Goal: Transaction & Acquisition: Purchase product/service

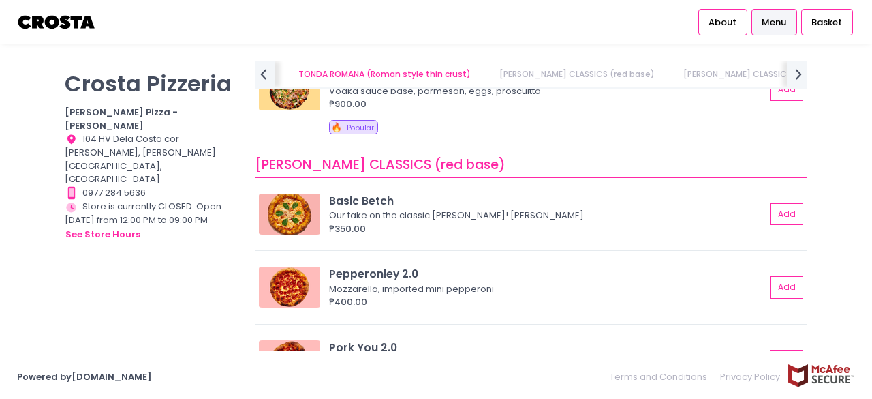
scroll to position [422, 0]
click at [835, 21] on span "Basket" at bounding box center [827, 23] width 31 height 14
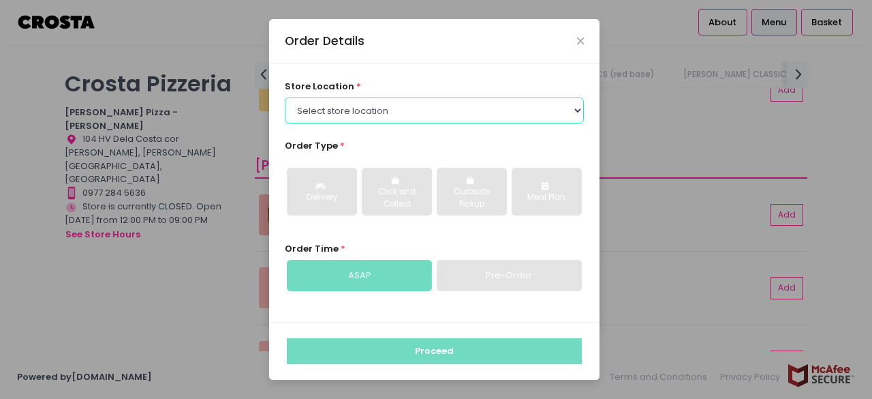
click at [348, 104] on select "Select store location [PERSON_NAME] Pizza - [PERSON_NAME] Pizza - [GEOGRAPHIC_D…" at bounding box center [435, 110] width 300 height 26
select select "5fabb2e53664a8677beaeb89"
click at [285, 97] on select "Select store location [PERSON_NAME] Pizza - [PERSON_NAME] Pizza - [GEOGRAPHIC_D…" at bounding box center [435, 110] width 300 height 26
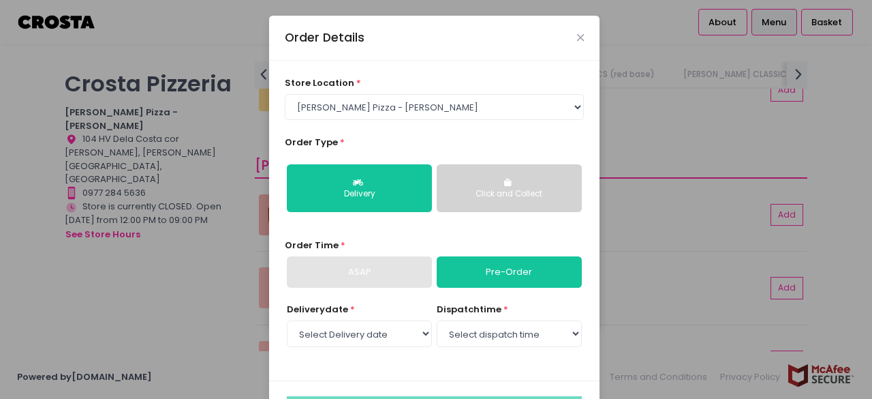
click at [350, 273] on div "ASAP" at bounding box center [359, 271] width 145 height 31
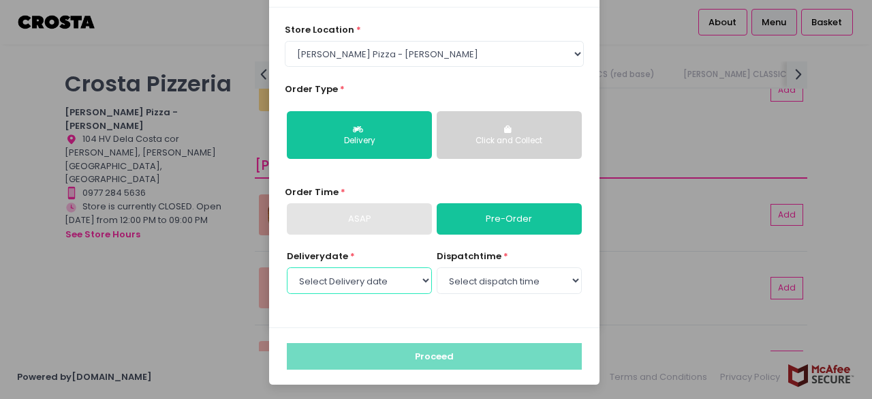
click at [412, 283] on select "Select Delivery date [DATE] [DATE] [DATE]" at bounding box center [359, 280] width 145 height 26
select select "[DATE]"
click at [287, 267] on select "Select Delivery date [DATE] [DATE] [DATE]" at bounding box center [359, 280] width 145 height 26
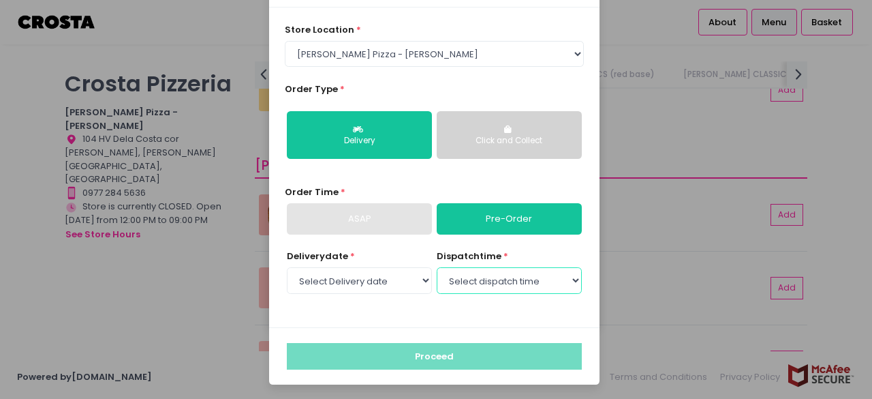
click at [546, 288] on select "Select dispatch time 12:00 PM - 12:30 PM 12:30 PM - 01:00 PM 01:00 PM - 01:30 P…" at bounding box center [509, 280] width 145 height 26
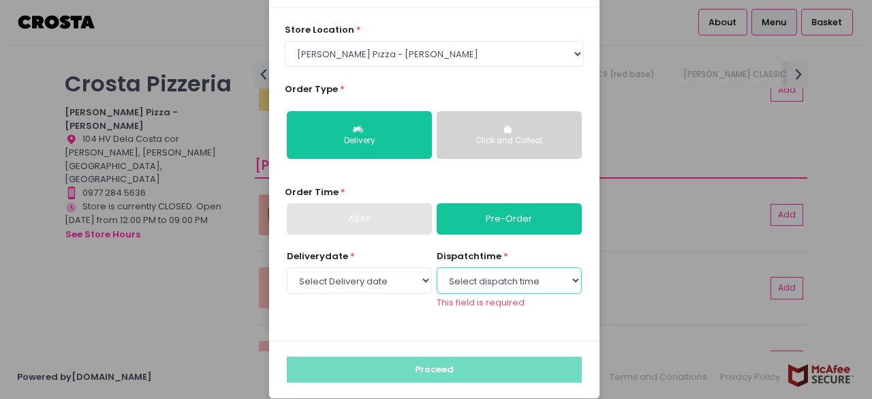
scroll to position [67, 0]
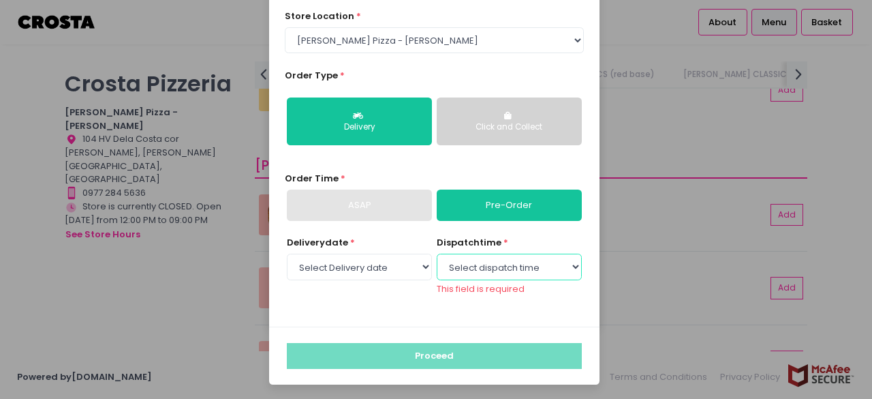
click at [504, 275] on select "Select dispatch time 12:00 PM - 12:30 PM 12:30 PM - 01:00 PM 01:00 PM - 01:30 P…" at bounding box center [509, 266] width 145 height 26
select select "16:00"
click at [437, 266] on select "Select dispatch time 12:00 PM - 12:30 PM 12:30 PM - 01:00 PM 01:00 PM - 01:30 P…" at bounding box center [509, 266] width 145 height 26
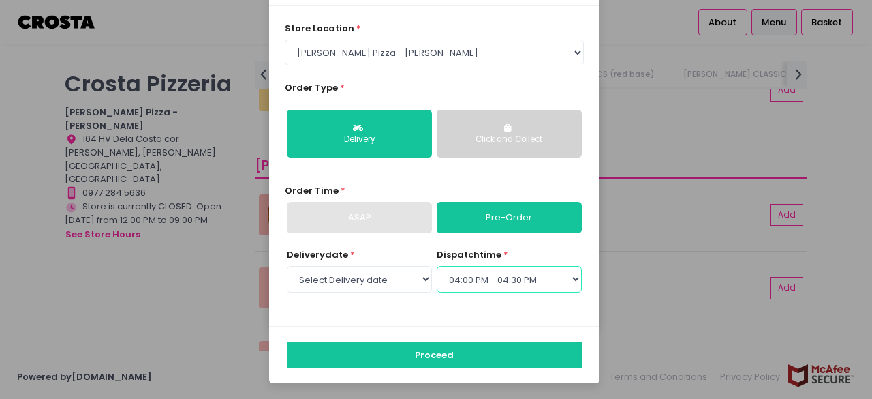
scroll to position [53, 0]
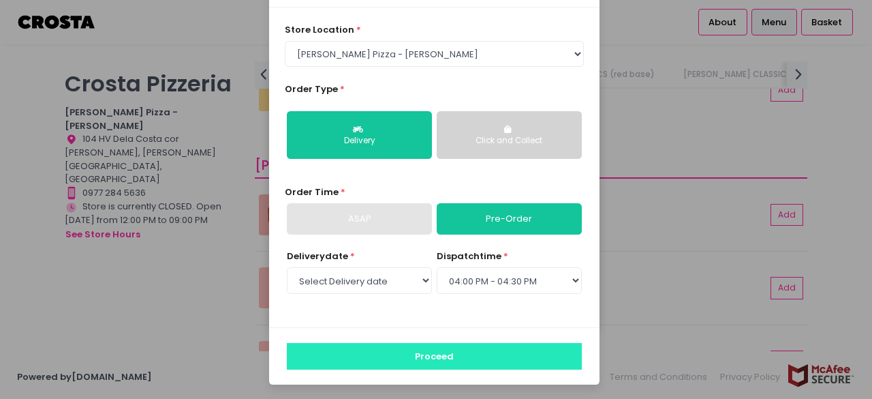
click at [402, 356] on button "Proceed" at bounding box center [434, 356] width 295 height 26
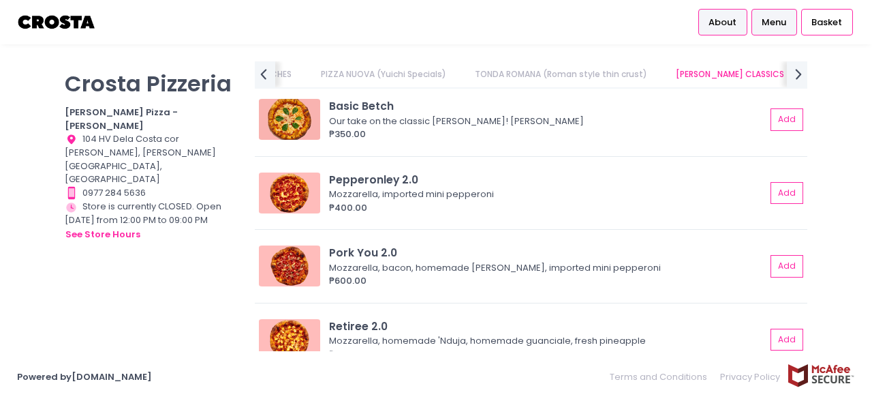
scroll to position [534, 0]
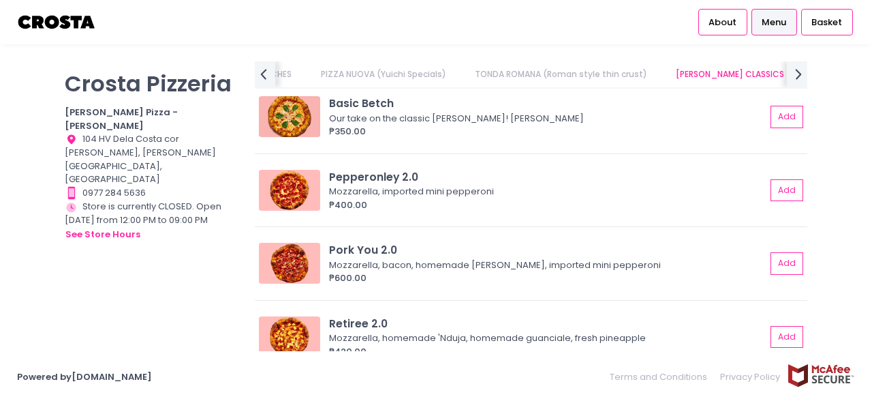
click at [759, 20] on link "Menu" at bounding box center [775, 22] width 46 height 26
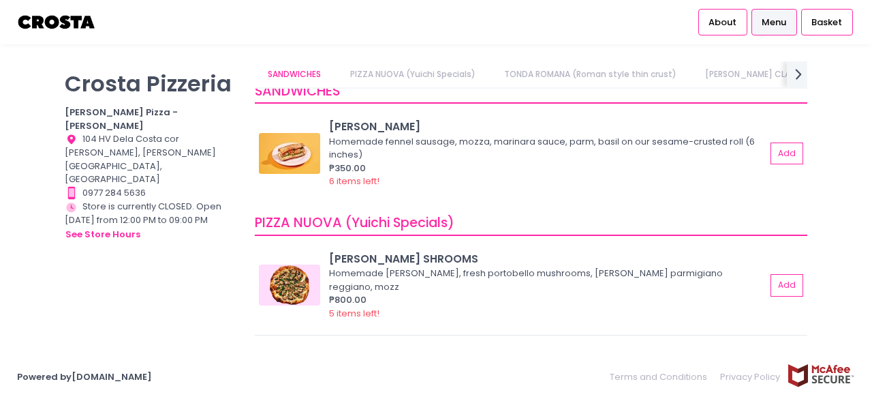
click at [387, 67] on link "PIZZA NUOVA (Yuichi Specials)" at bounding box center [413, 74] width 152 height 26
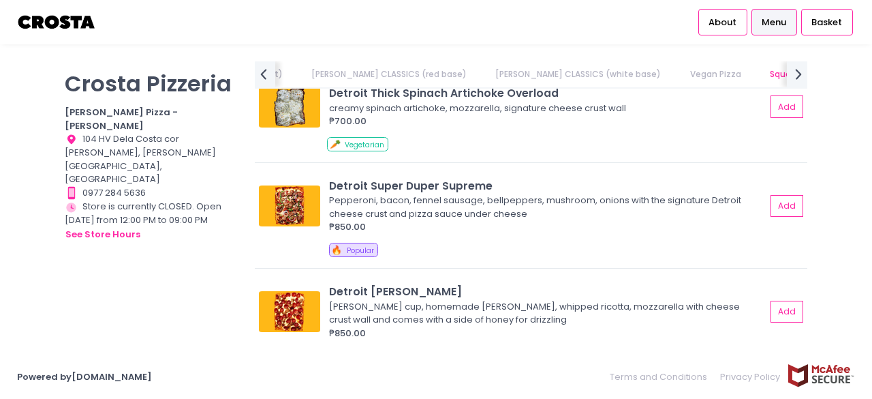
scroll to position [1681, 0]
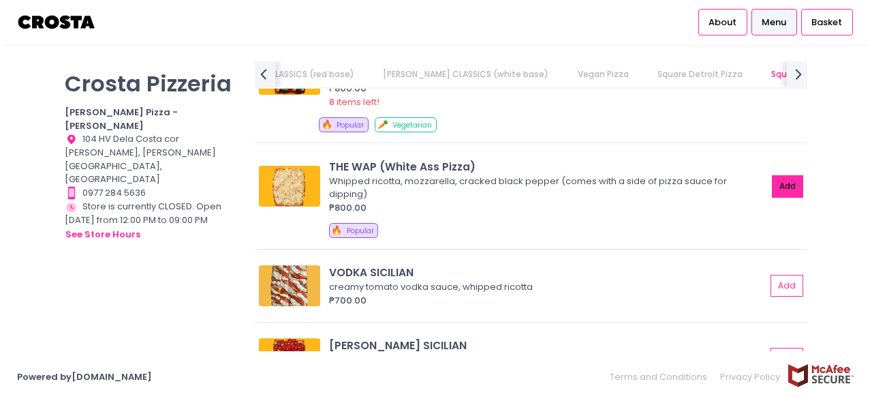
click at [782, 181] on button "Add" at bounding box center [787, 186] width 31 height 22
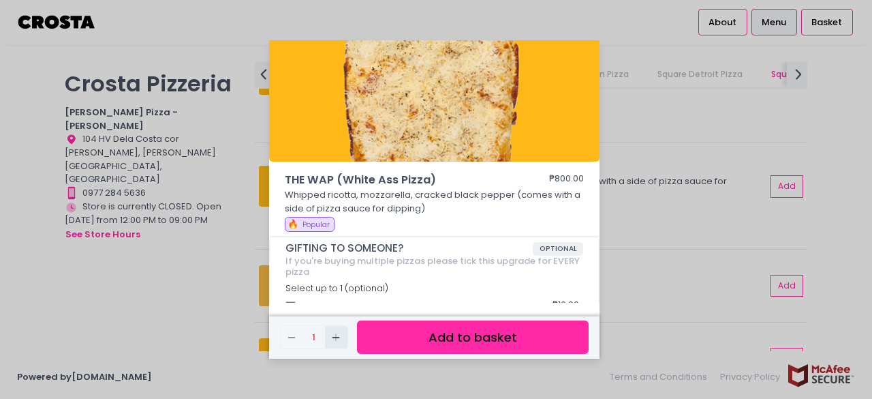
click at [335, 344] on button "Add Created with Sketch." at bounding box center [336, 337] width 22 height 22
click at [416, 341] on button "Add to basket" at bounding box center [473, 336] width 232 height 33
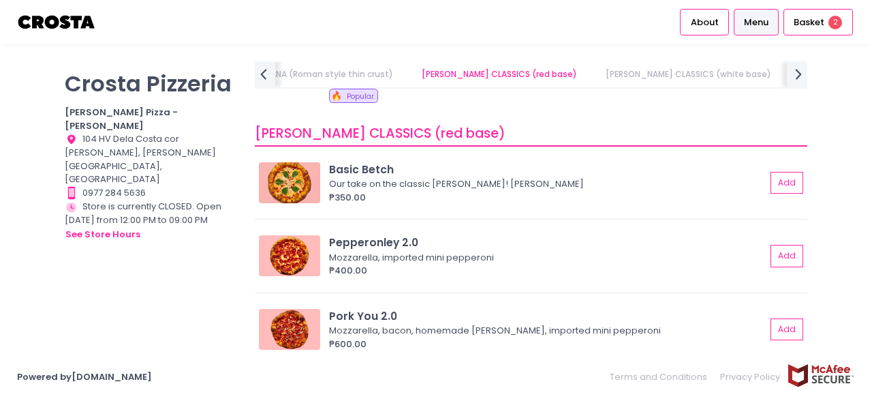
scroll to position [391, 0]
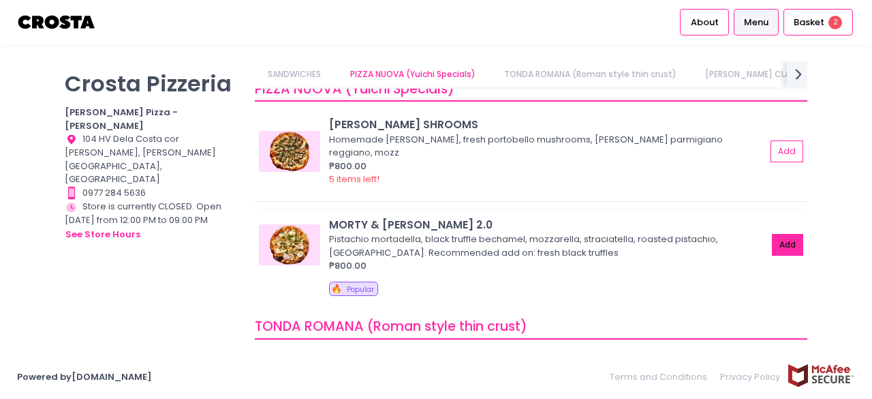
click at [777, 234] on button "Add" at bounding box center [787, 245] width 31 height 22
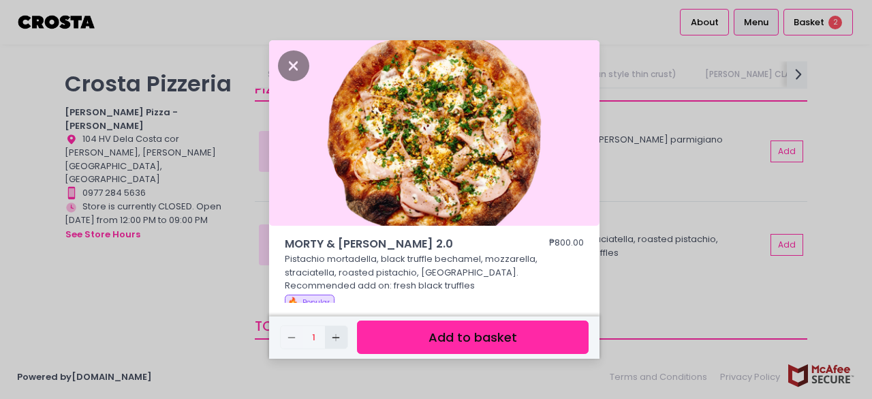
click at [335, 343] on button "Add Created with Sketch." at bounding box center [336, 337] width 22 height 22
click at [341, 341] on icon "Add Created with Sketch." at bounding box center [335, 337] width 11 height 11
click at [432, 345] on button "Add to basket" at bounding box center [473, 336] width 232 height 33
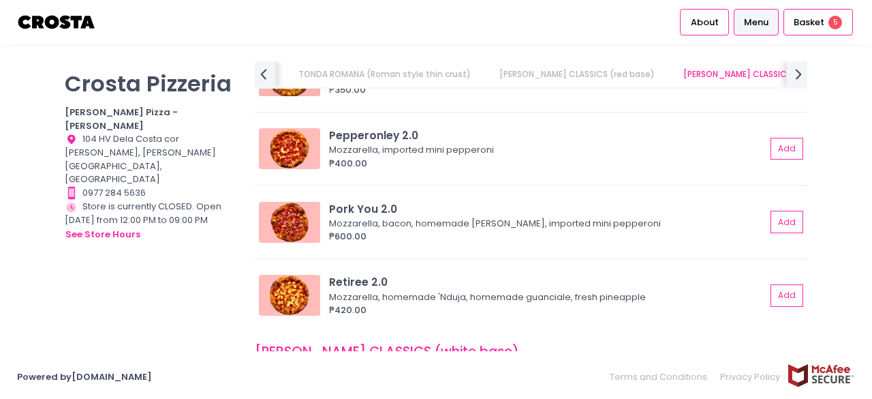
scroll to position [564, 0]
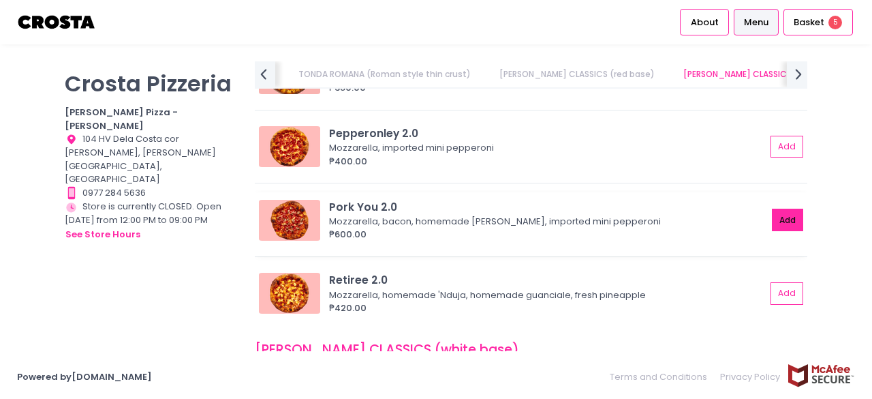
click at [784, 221] on button "Add" at bounding box center [787, 220] width 31 height 22
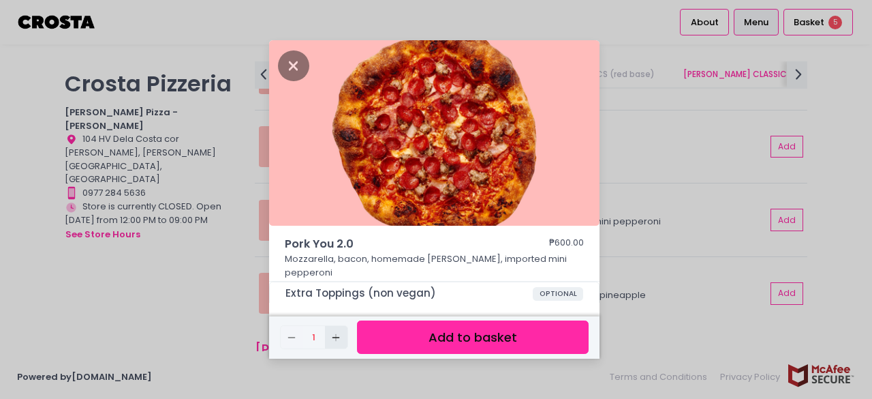
click at [337, 332] on icon "Add Created with Sketch." at bounding box center [335, 337] width 11 height 11
click at [432, 337] on button "Add to basket" at bounding box center [473, 336] width 232 height 33
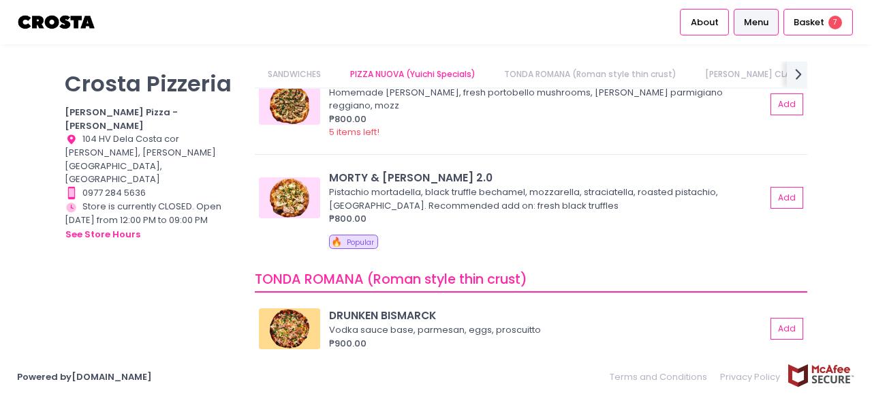
scroll to position [190, 0]
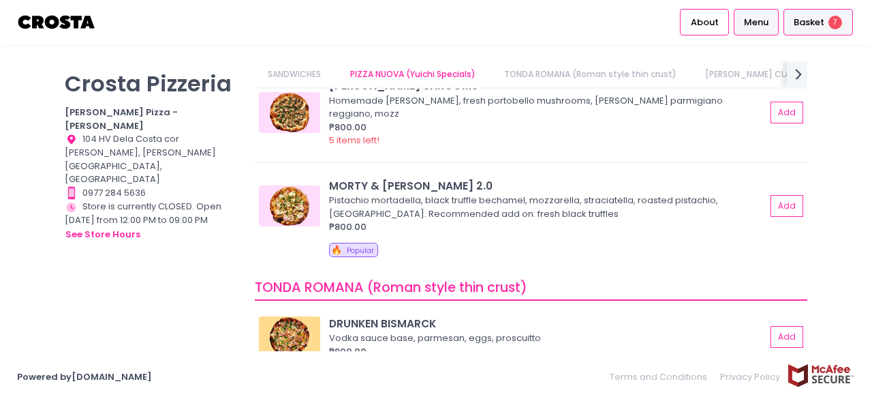
click at [796, 13] on div "Basket 7" at bounding box center [819, 22] width 70 height 27
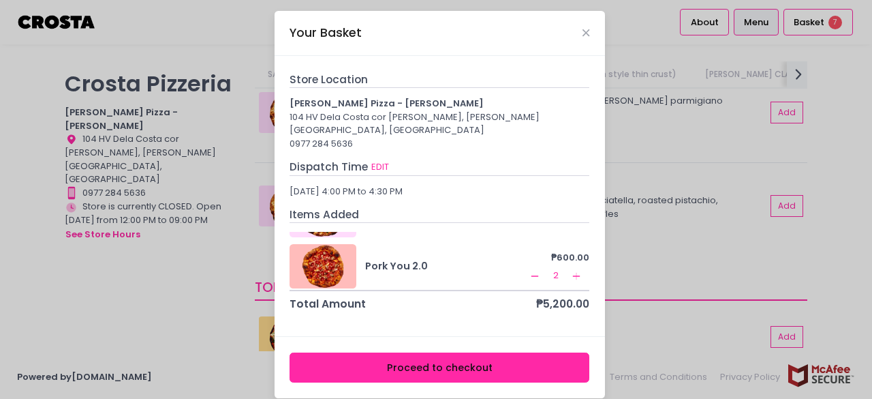
scroll to position [97, 0]
click at [583, 32] on icon "Close" at bounding box center [586, 33] width 7 height 10
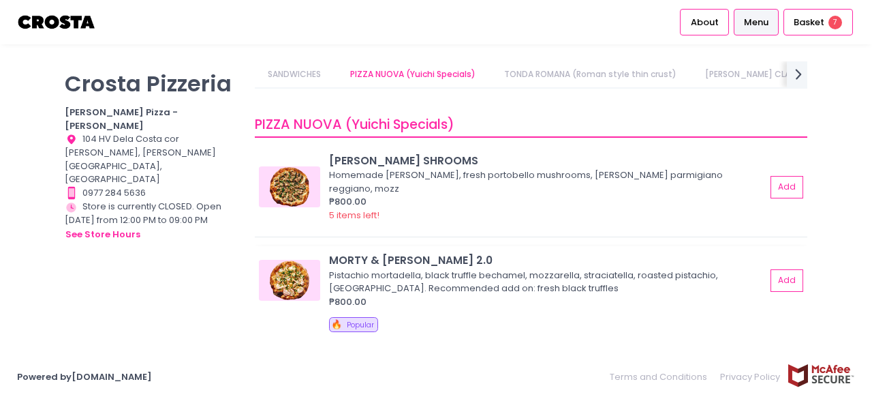
scroll to position [114, 0]
click at [808, 28] on span "Basket" at bounding box center [809, 23] width 31 height 14
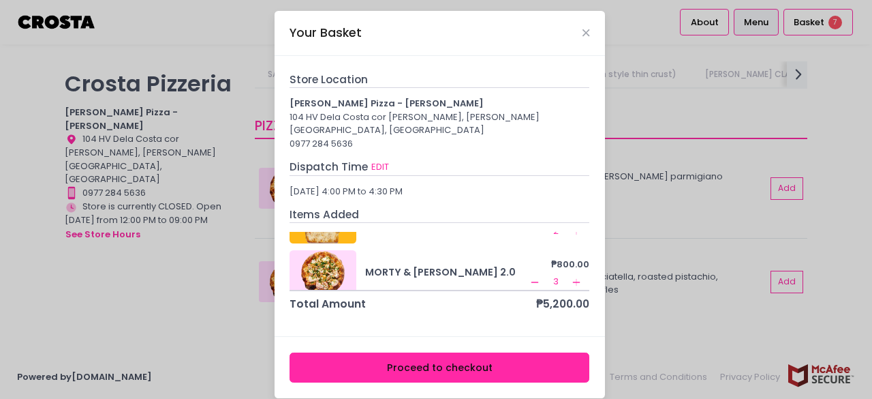
scroll to position [38, 0]
click at [677, 272] on div "Your Basket Store Location [PERSON_NAME] Pizza - [PERSON_NAME] 104 HV Dela Cost…" at bounding box center [436, 199] width 872 height 399
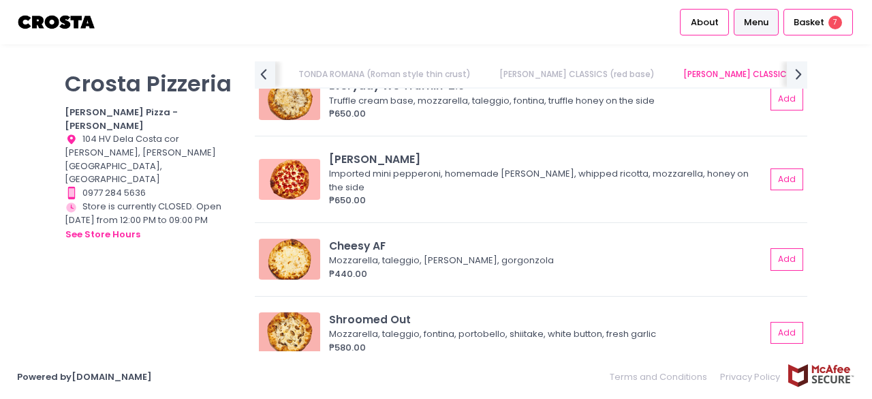
scroll to position [861, 0]
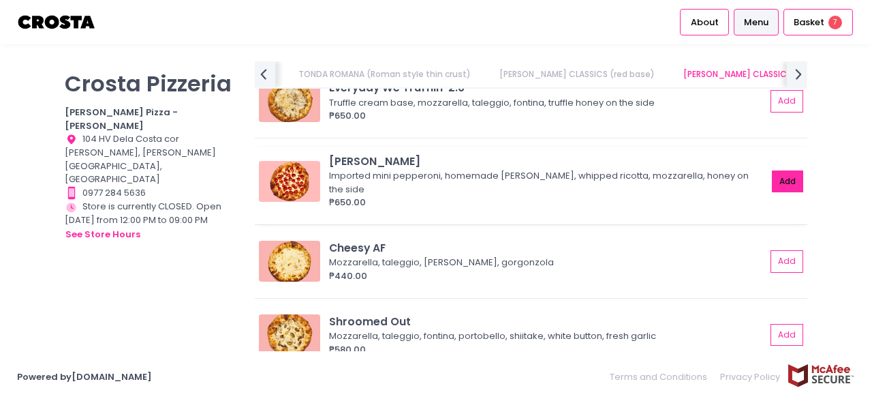
click at [786, 178] on button "Add" at bounding box center [787, 181] width 31 height 22
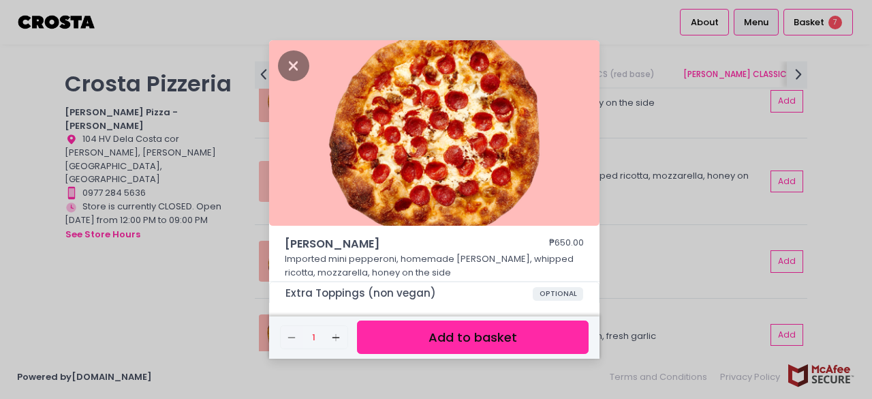
click at [419, 328] on button "Add to basket" at bounding box center [473, 336] width 232 height 33
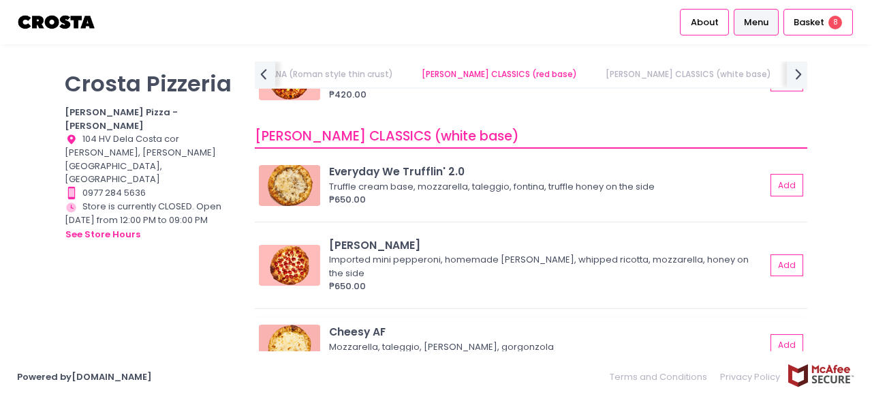
scroll to position [777, 0]
click at [777, 189] on button "Add" at bounding box center [787, 184] width 31 height 22
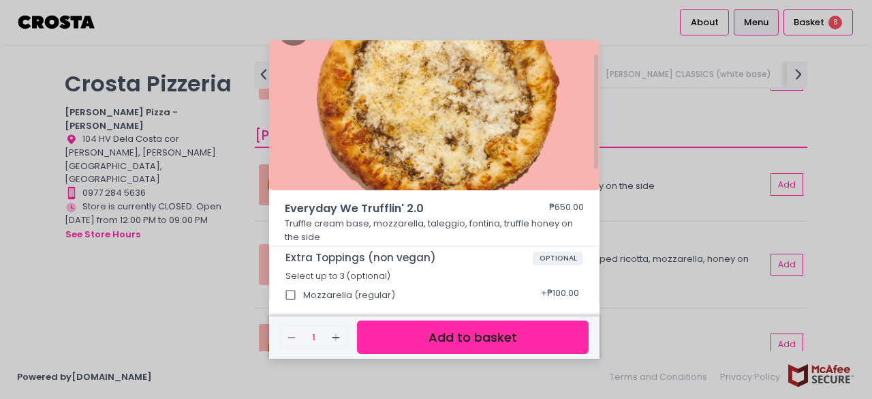
scroll to position [40, 0]
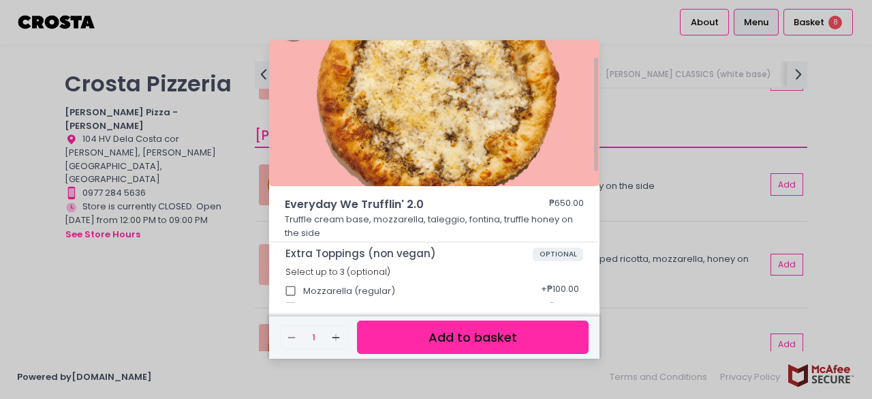
click at [461, 341] on button "Add to basket" at bounding box center [473, 336] width 232 height 33
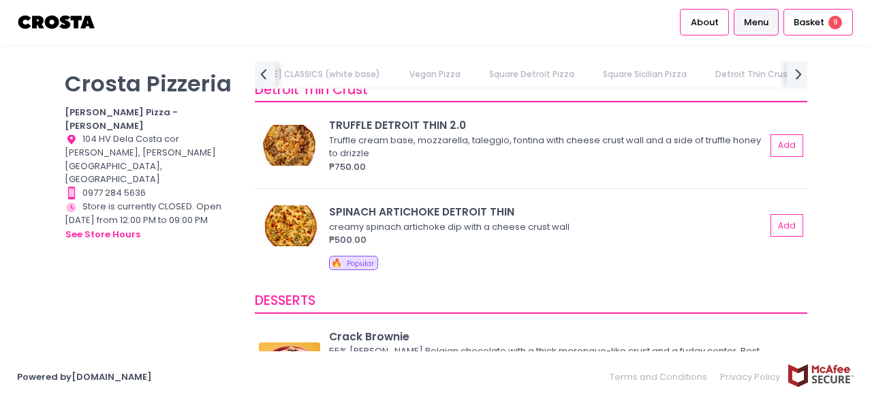
scroll to position [2553, 0]
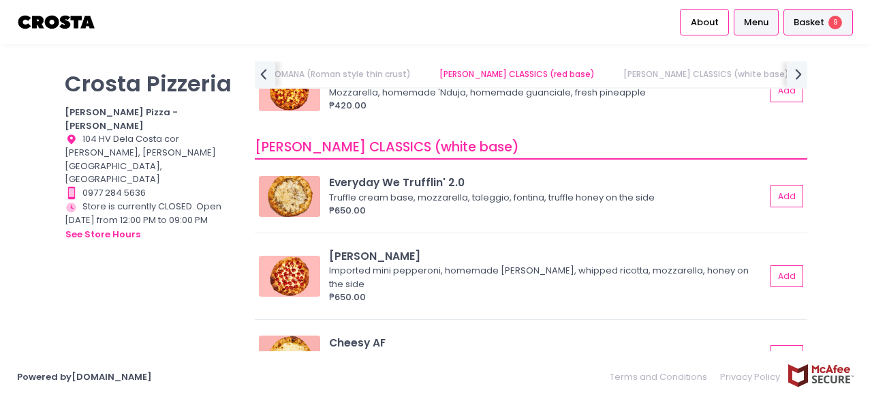
click at [820, 13] on div "Basket 9" at bounding box center [819, 22] width 70 height 27
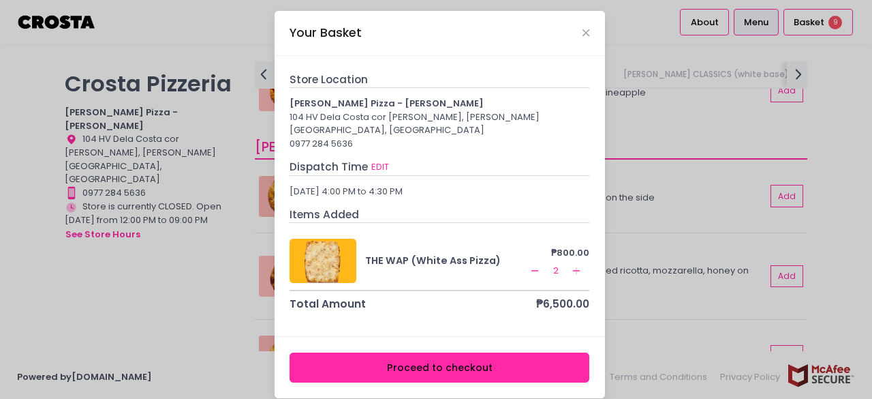
scroll to position [0, 0]
click at [573, 36] on div "Your Basket" at bounding box center [440, 33] width 330 height 45
click at [583, 34] on icon "Close" at bounding box center [586, 33] width 7 height 10
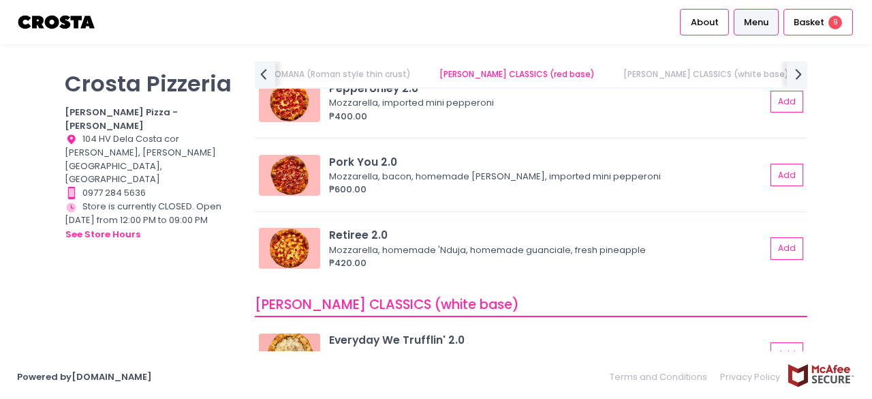
click at [297, 234] on img at bounding box center [289, 248] width 61 height 41
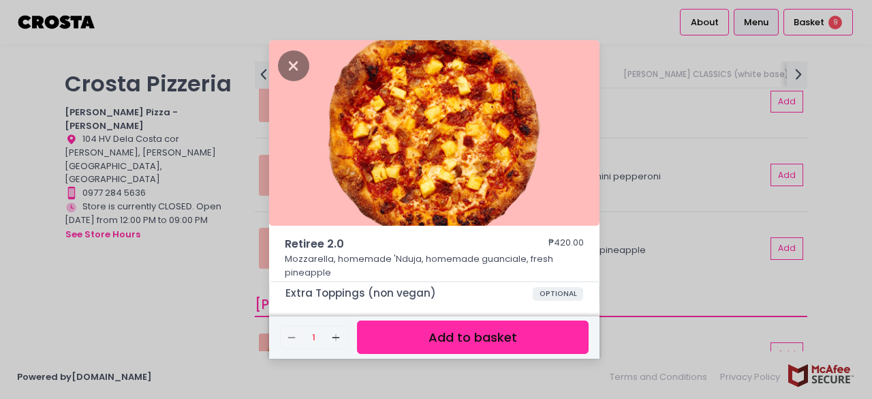
click at [403, 352] on button "Add to basket" at bounding box center [473, 336] width 232 height 33
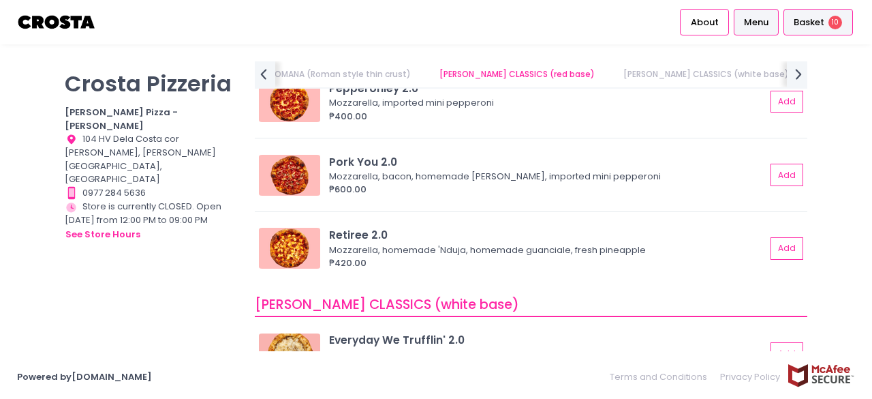
click at [812, 25] on span "Basket" at bounding box center [809, 23] width 31 height 14
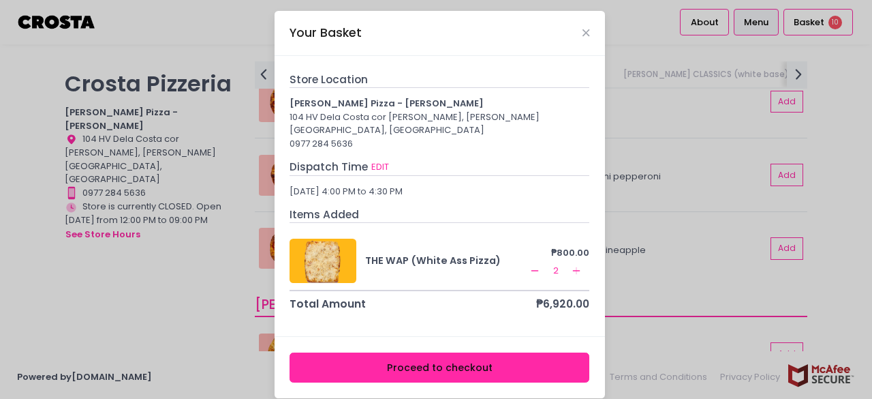
scroll to position [253, 0]
click at [407, 358] on button "Proceed to checkout" at bounding box center [440, 367] width 300 height 31
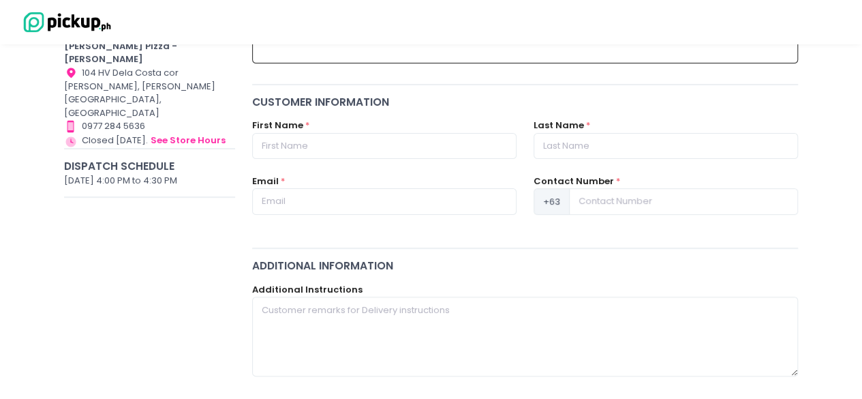
scroll to position [152, 0]
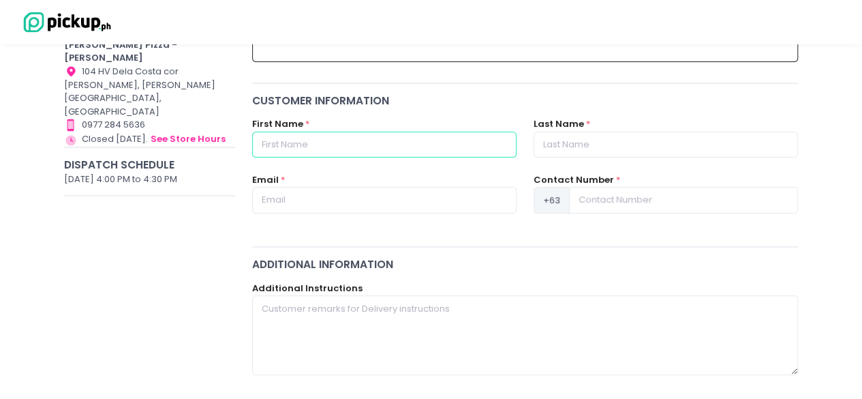
click at [345, 144] on input "text" at bounding box center [384, 145] width 264 height 26
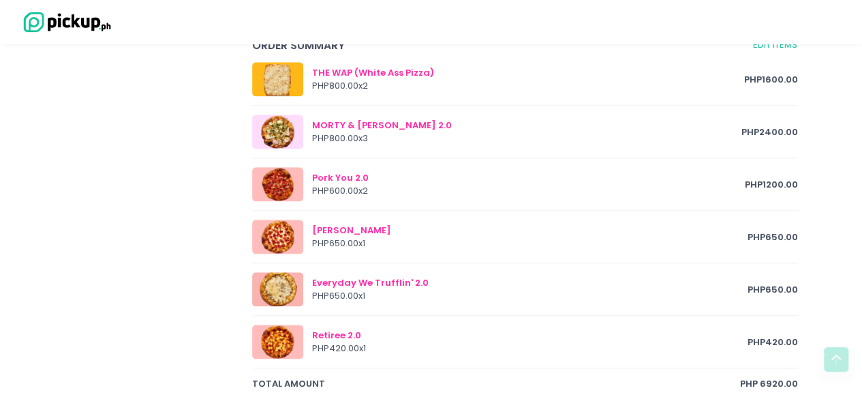
scroll to position [728, 0]
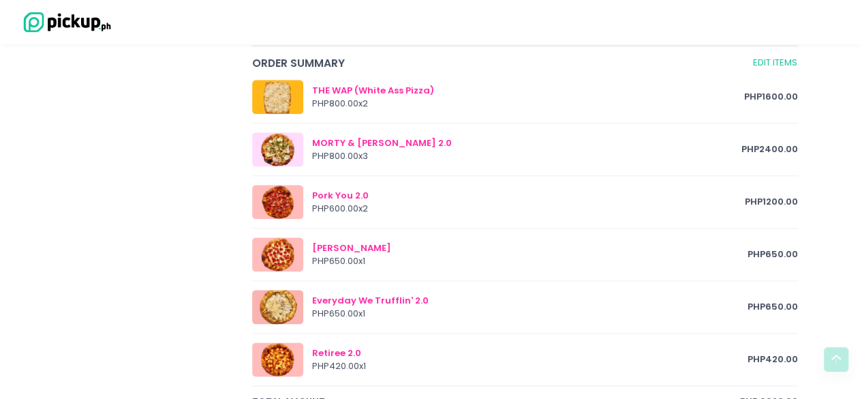
click at [280, 154] on div at bounding box center [277, 149] width 51 height 34
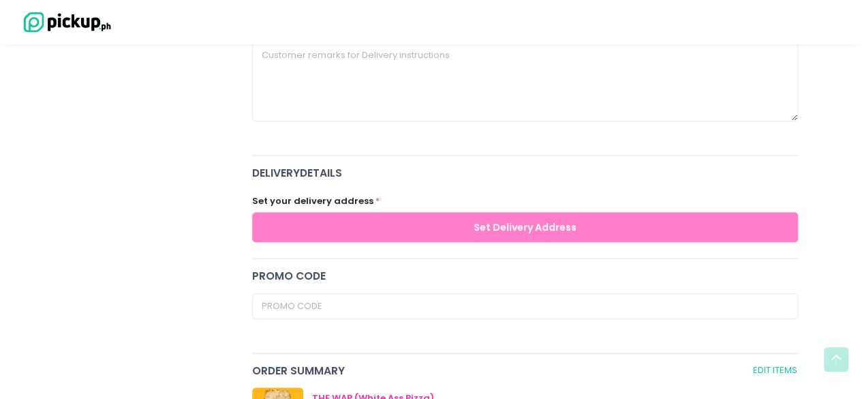
scroll to position [421, 0]
click at [369, 178] on span "delivery Details" at bounding box center [525, 172] width 546 height 16
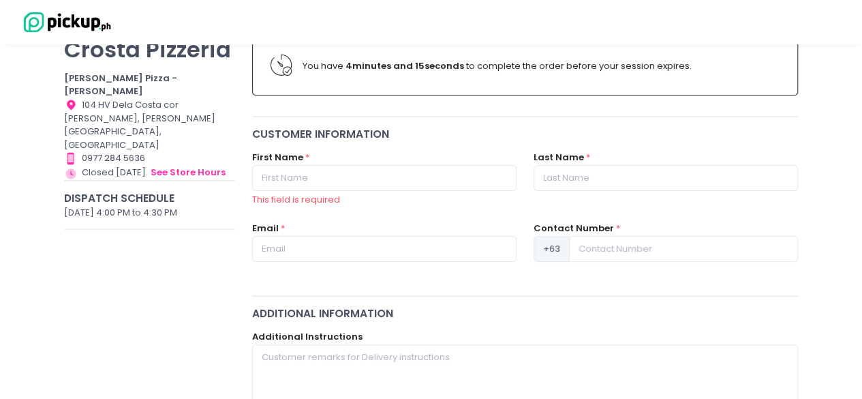
scroll to position [118, 0]
click at [352, 191] on div "First Name * This field is required" at bounding box center [384, 179] width 264 height 56
click at [354, 182] on input "text" at bounding box center [384, 179] width 264 height 26
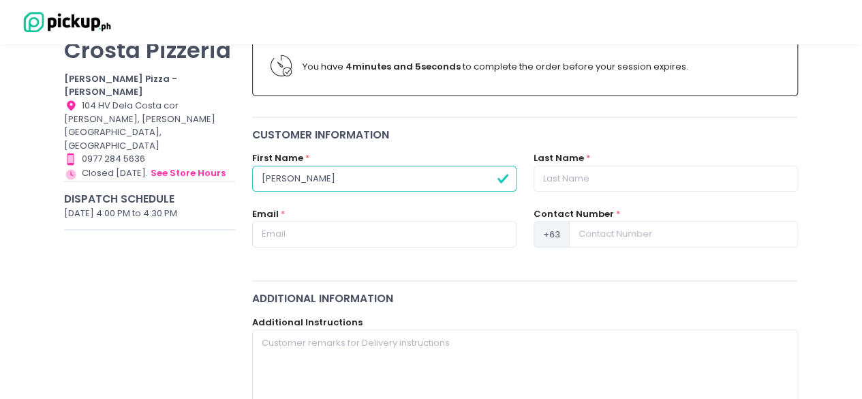
type input "[PERSON_NAME]"
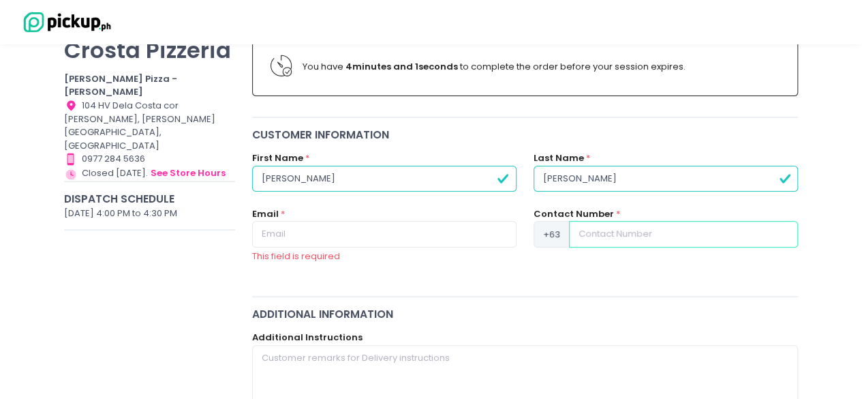
click at [681, 239] on input at bounding box center [683, 234] width 229 height 26
click at [604, 233] on input at bounding box center [683, 234] width 229 height 26
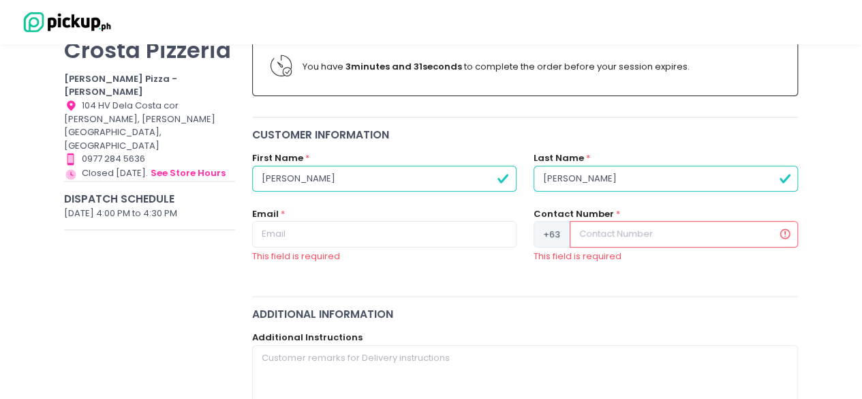
paste input "[PHONE_NUMBER]"
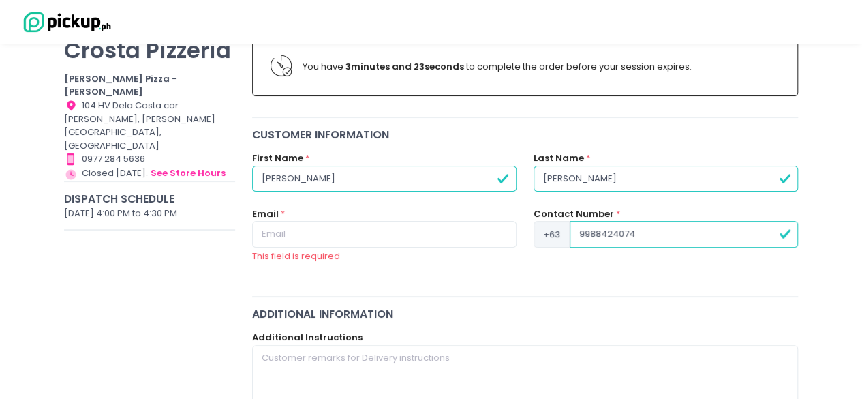
type input "9988424074"
click at [414, 269] on div "Email * This field is required" at bounding box center [383, 242] width 281 height 71
click at [364, 217] on div "Email * This field is required" at bounding box center [384, 235] width 264 height 56
click at [355, 227] on input "text" at bounding box center [384, 234] width 264 height 26
click at [558, 273] on div "Contact Number * [PHONE_NUMBER]" at bounding box center [665, 242] width 281 height 71
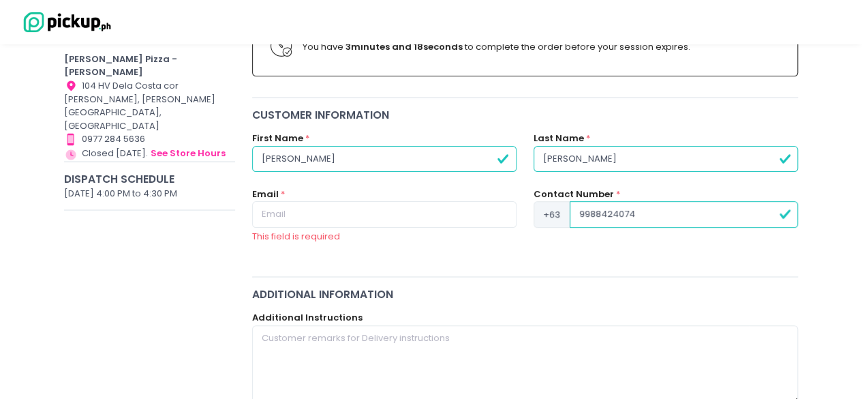
scroll to position [138, 0]
paste input "[EMAIL_ADDRESS][DOMAIN_NAME]"
click at [329, 204] on input "text" at bounding box center [384, 213] width 264 height 26
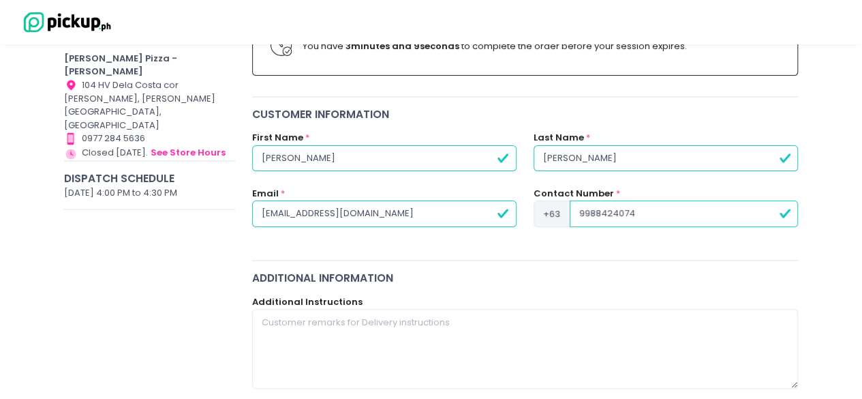
type input "[EMAIL_ADDRESS][DOMAIN_NAME]"
click at [316, 250] on div "Customer Information First Name * [PERSON_NAME] Last Name * [PERSON_NAME] Email…" at bounding box center [525, 178] width 564 height 145
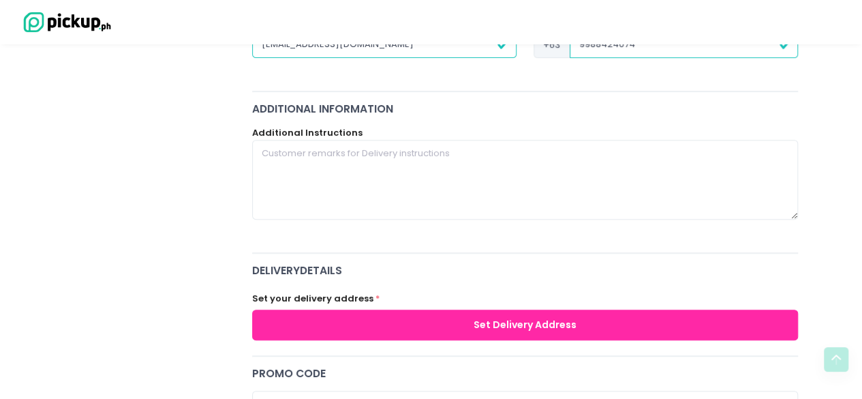
scroll to position [308, 0]
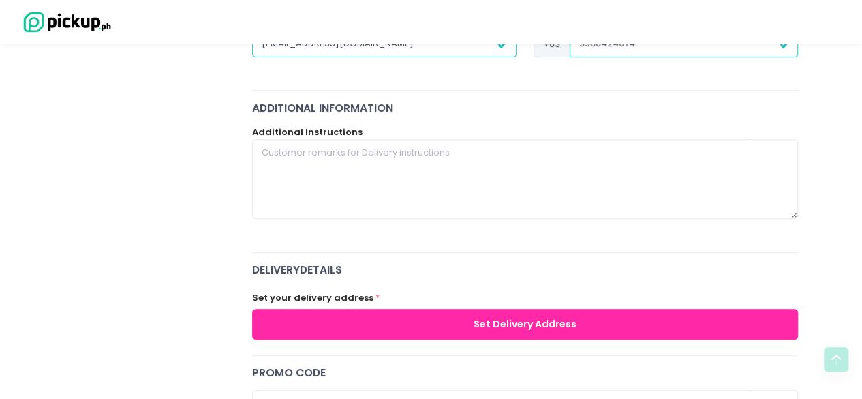
click at [458, 321] on button "Set Delivery Address" at bounding box center [525, 324] width 546 height 31
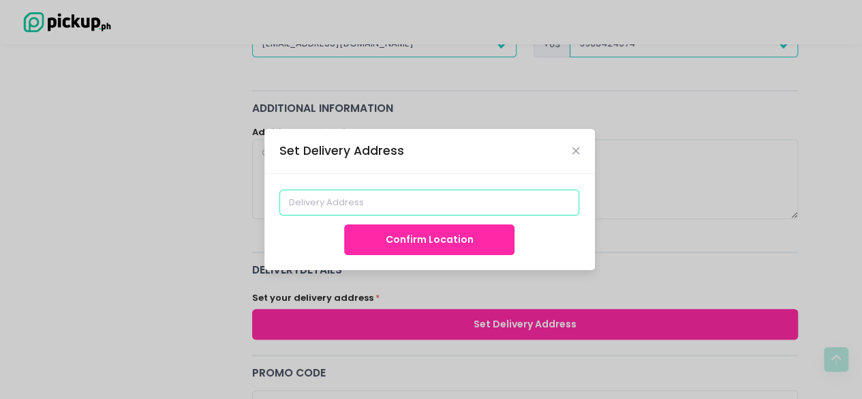
click at [414, 198] on input at bounding box center [429, 202] width 300 height 26
click at [558, 187] on div "Confirm Location" at bounding box center [429, 222] width 330 height 96
click at [412, 207] on input at bounding box center [429, 202] width 300 height 26
paste input "[STREET_ADDRESS]"
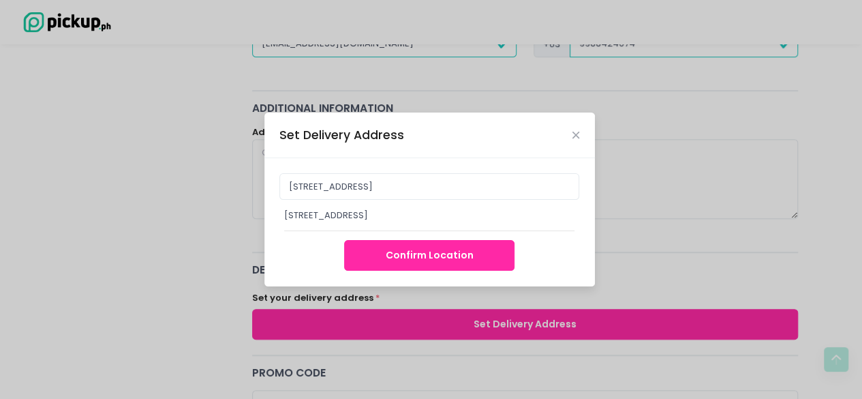
type input "[STREET_ADDRESS]"
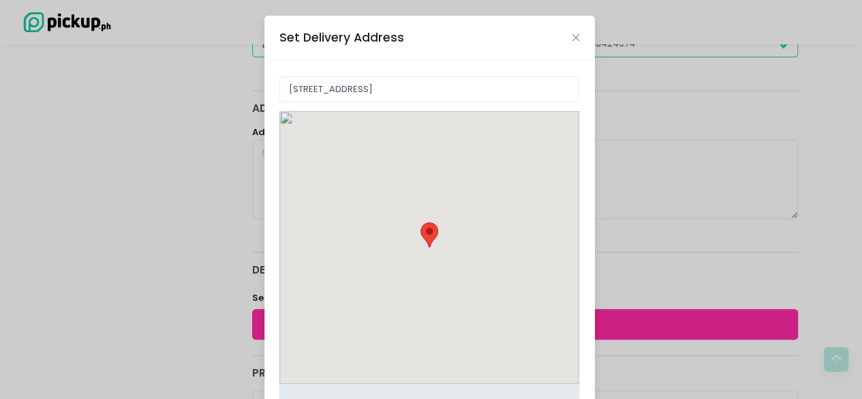
click at [398, 243] on div "[STREET_ADDRESS] Move pin to edit location [GEOGRAPHIC_DATA]-icons / Code / Inf…" at bounding box center [429, 285] width 330 height 448
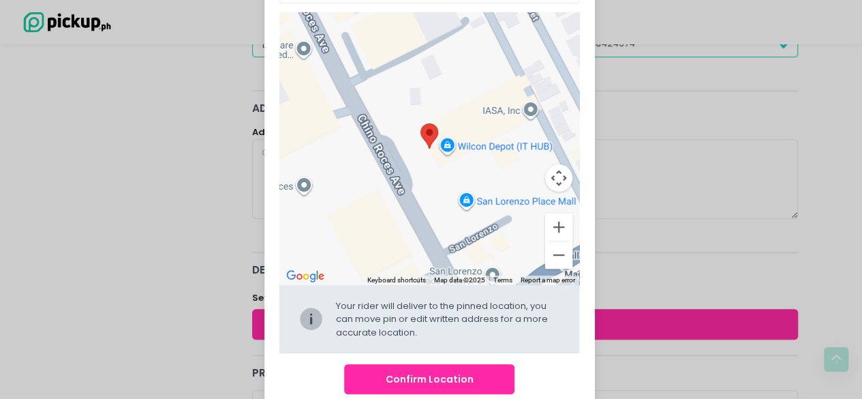
scroll to position [124, 0]
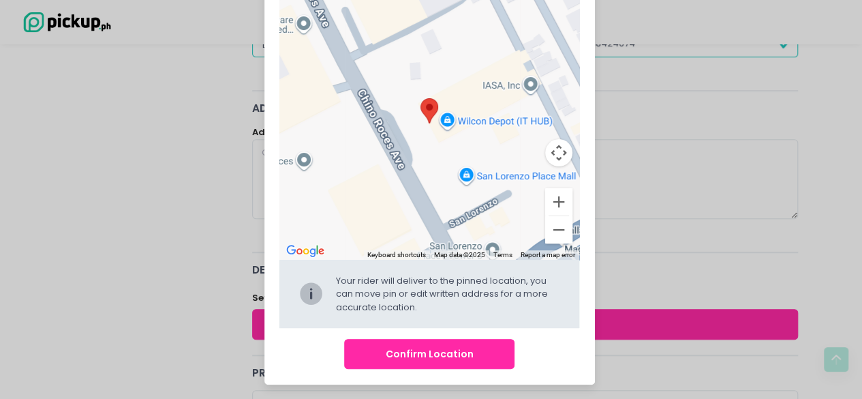
click at [424, 350] on button "Confirm Location" at bounding box center [429, 354] width 170 height 31
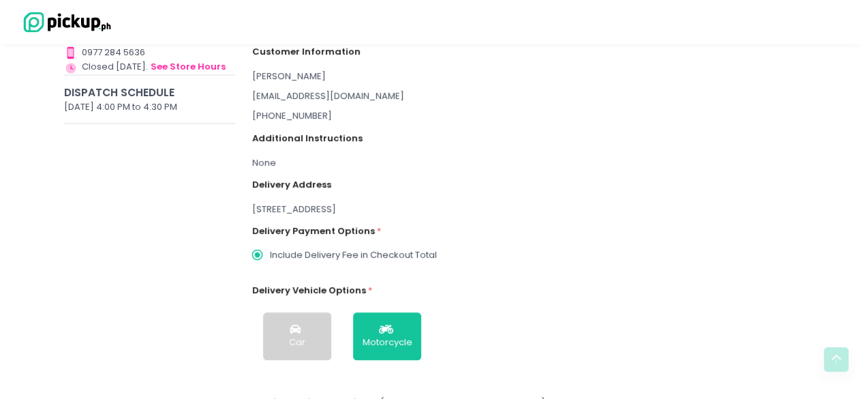
scroll to position [223, 0]
click at [266, 163] on div "None" at bounding box center [525, 164] width 546 height 14
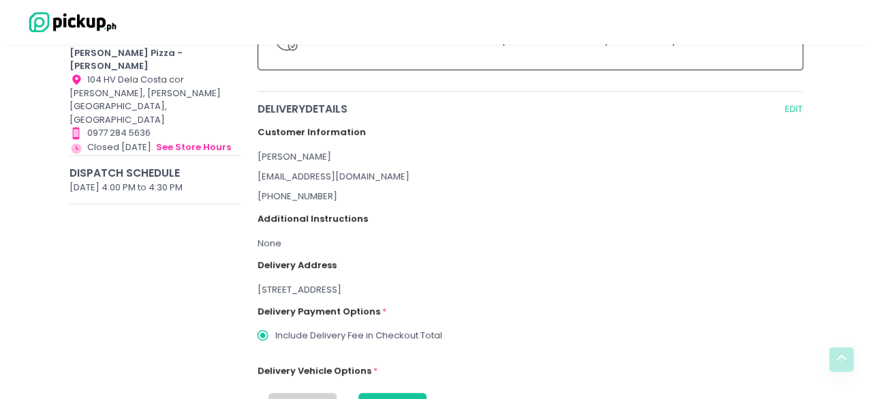
scroll to position [0, 0]
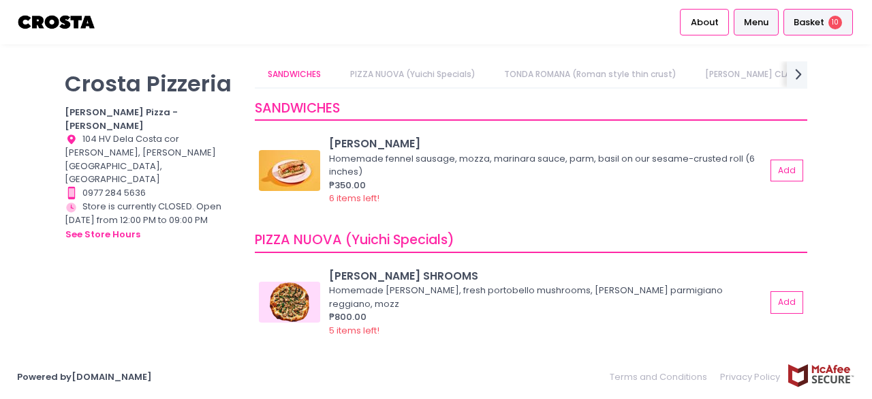
click at [829, 18] on div "Basket 10" at bounding box center [819, 22] width 70 height 27
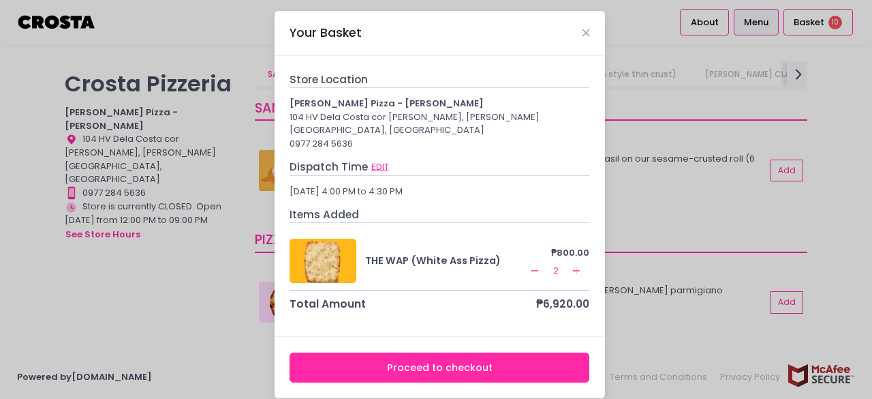
click at [371, 159] on button "EDIT" at bounding box center [380, 166] width 19 height 15
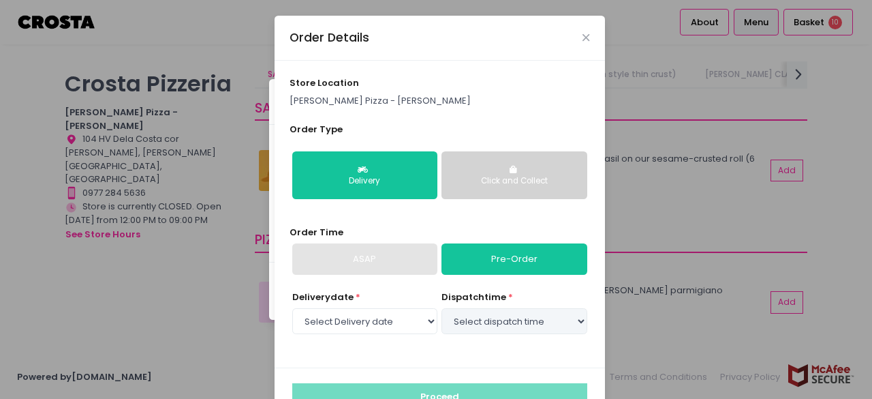
select select "[DATE]"
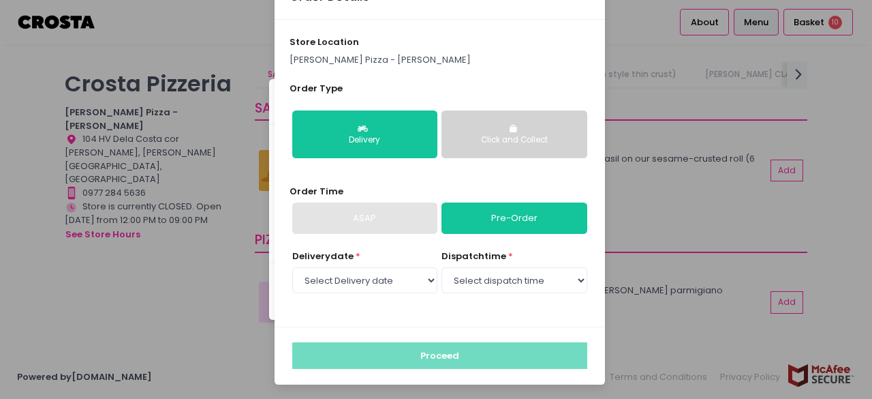
click at [665, 112] on div "Order Details store location [PERSON_NAME] Pizza - [PERSON_NAME] Order Type Del…" at bounding box center [436, 199] width 872 height 399
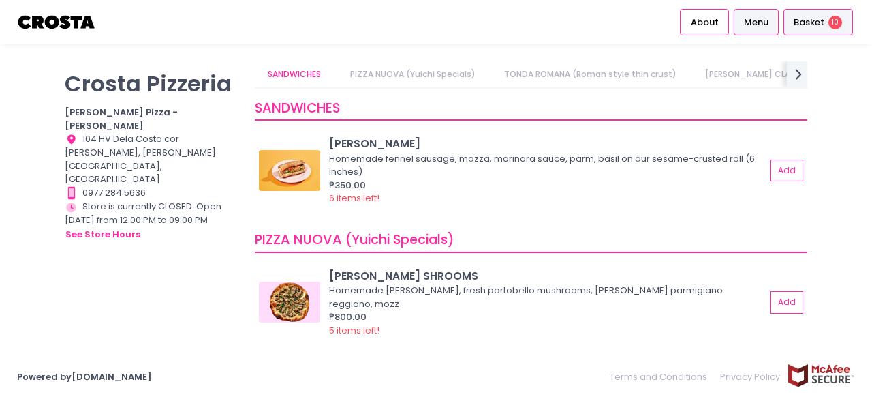
click at [807, 21] on span "Basket" at bounding box center [809, 23] width 31 height 14
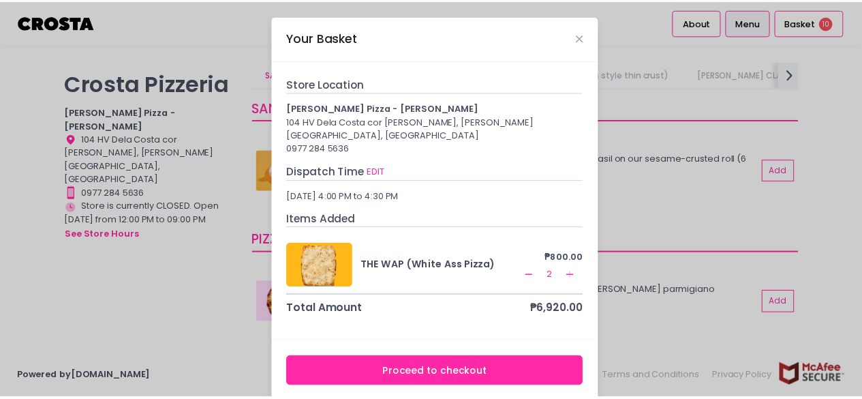
scroll to position [5, 0]
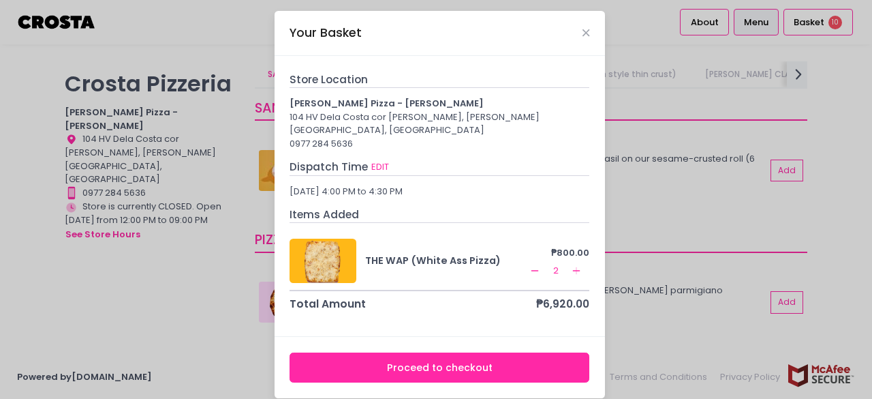
click at [407, 352] on button "Proceed to checkout" at bounding box center [440, 367] width 300 height 31
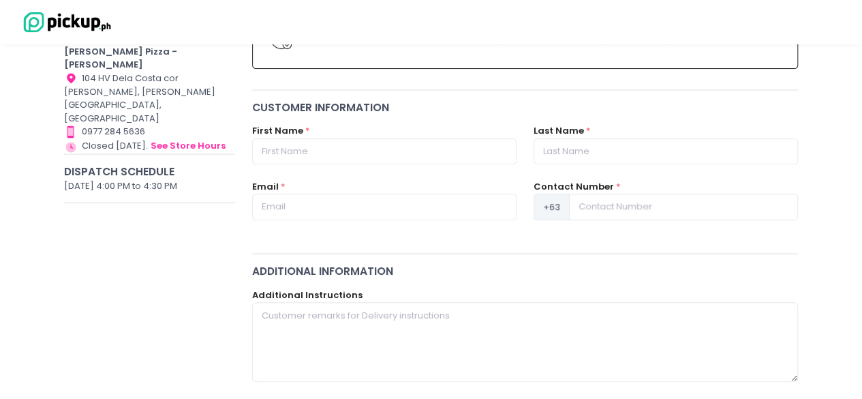
scroll to position [147, 0]
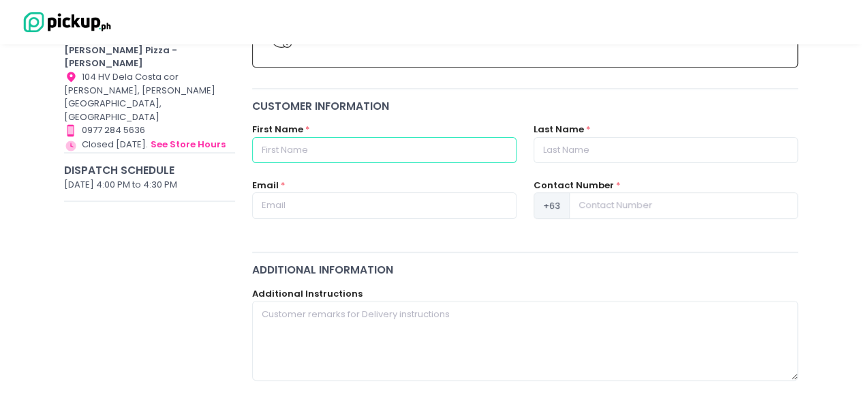
click at [388, 141] on input "text" at bounding box center [384, 150] width 264 height 26
paste input "[PERSON_NAME]"
click at [346, 151] on input "[PERSON_NAME]" at bounding box center [384, 150] width 264 height 26
type input "[PERSON_NAME]"
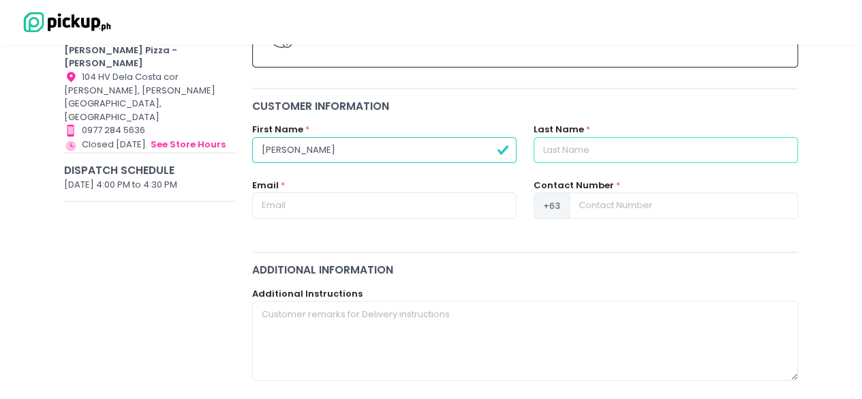
click at [601, 157] on input "text" at bounding box center [666, 150] width 264 height 26
paste input "[PERSON_NAME]"
type input "[PERSON_NAME]"
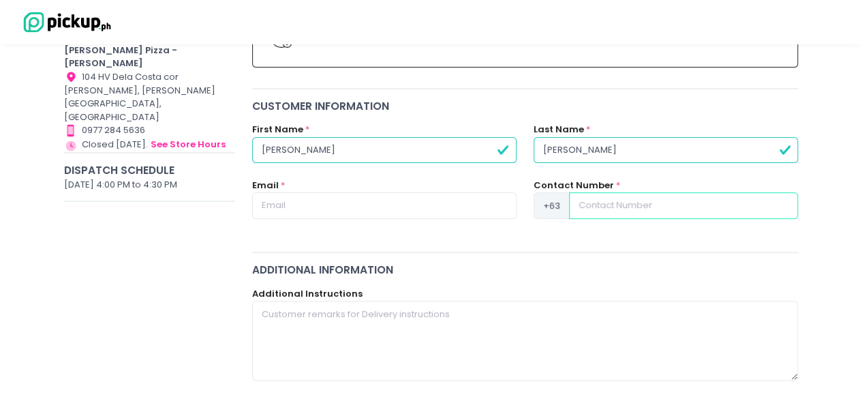
paste input "[PHONE_NUMBER]"
click at [604, 206] on input "[PHONE_NUMBER]" at bounding box center [683, 205] width 229 height 26
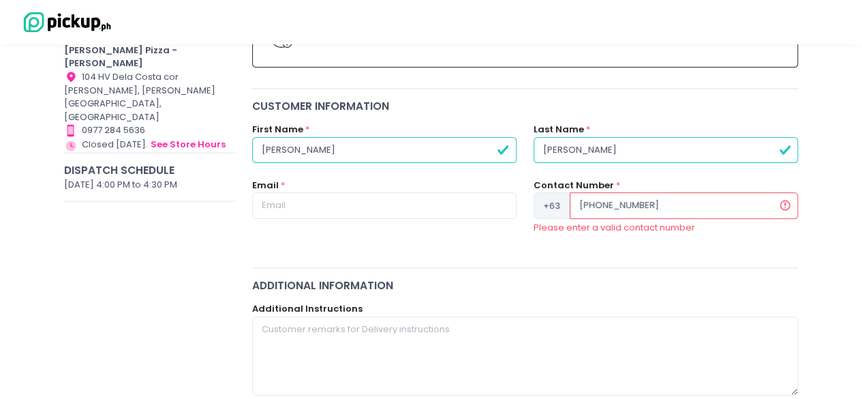
click at [594, 205] on input "[PHONE_NUMBER]" at bounding box center [684, 205] width 228 height 26
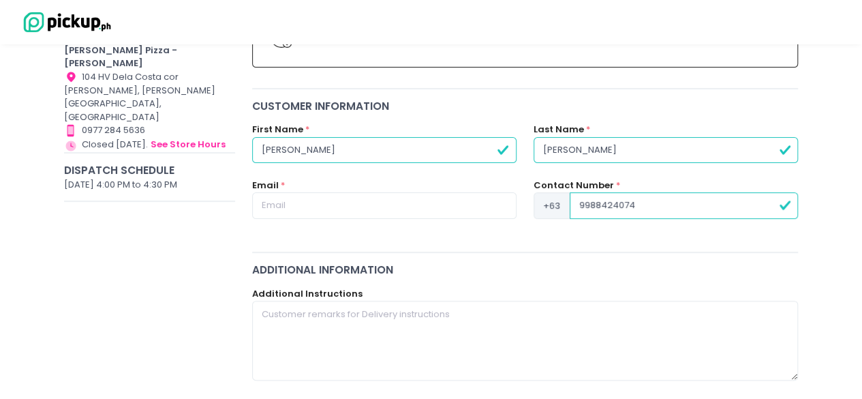
type input "9988424074"
click at [348, 200] on input "text" at bounding box center [384, 205] width 264 height 26
paste input "[EMAIL_ADDRESS][DOMAIN_NAME]"
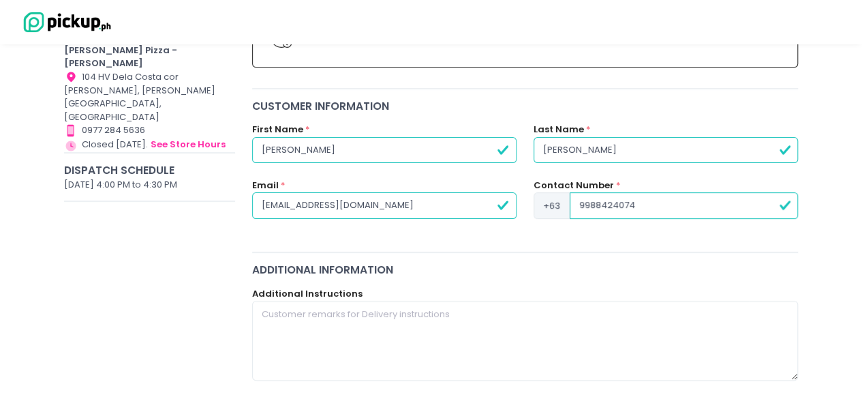
type input "[EMAIL_ADDRESS][DOMAIN_NAME]"
click at [450, 241] on div "Customer Information First Name * [PERSON_NAME] Last Name * [PERSON_NAME] Email…" at bounding box center [525, 170] width 564 height 145
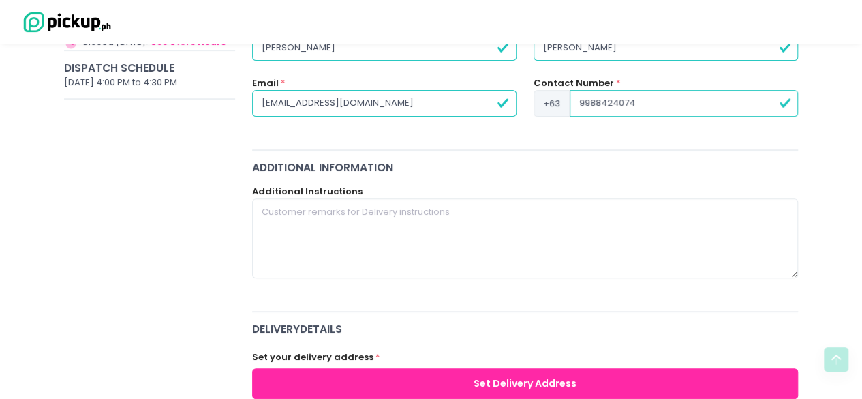
scroll to position [253, 0]
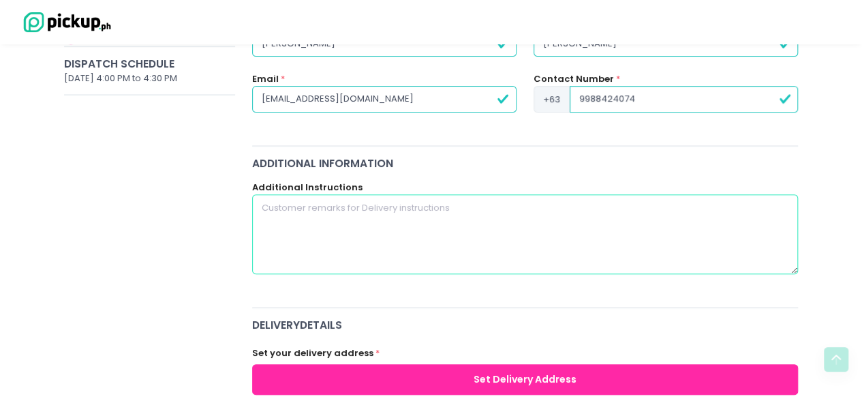
click at [450, 241] on textarea at bounding box center [525, 233] width 546 height 79
click at [751, 262] on textarea at bounding box center [525, 233] width 546 height 79
paste textarea "Please include Official Receipt. Company: Aeven [GEOGRAPHIC_DATA], Inc. Address…"
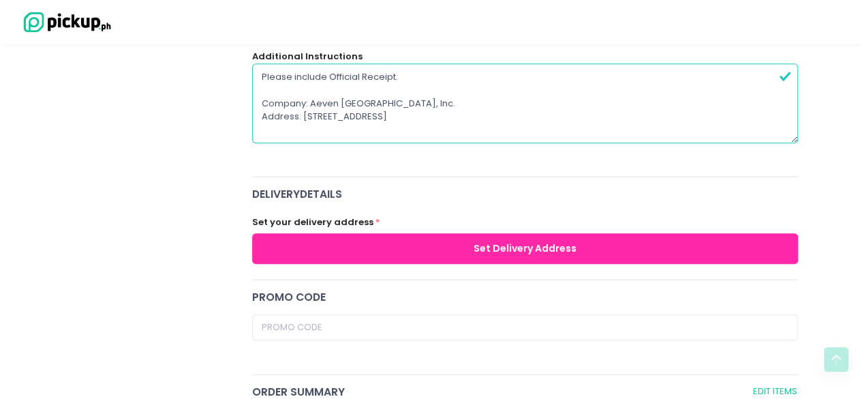
scroll to position [388, 0]
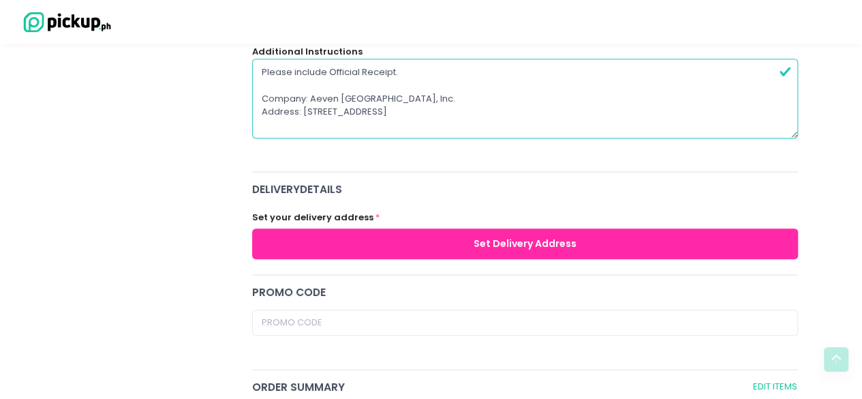
type textarea "Please include Official Receipt. Company: Aeven [GEOGRAPHIC_DATA], Inc. Address…"
click at [516, 181] on span "delivery Details" at bounding box center [525, 189] width 546 height 16
click at [420, 236] on button "Set Delivery Address" at bounding box center [525, 243] width 546 height 31
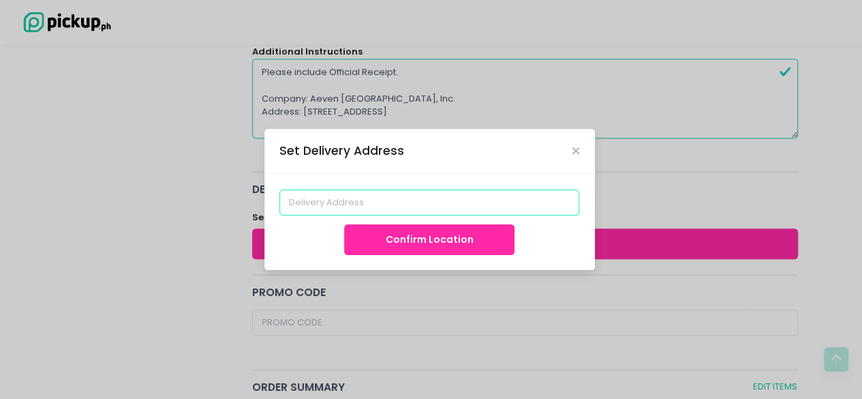
paste input "[STREET_ADDRESS]"
click at [397, 205] on input "[STREET_ADDRESS]" at bounding box center [429, 202] width 300 height 26
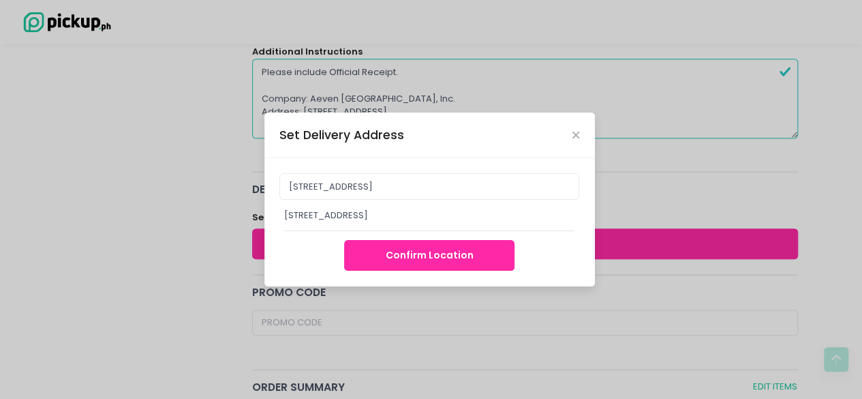
type input "[STREET_ADDRESS]"
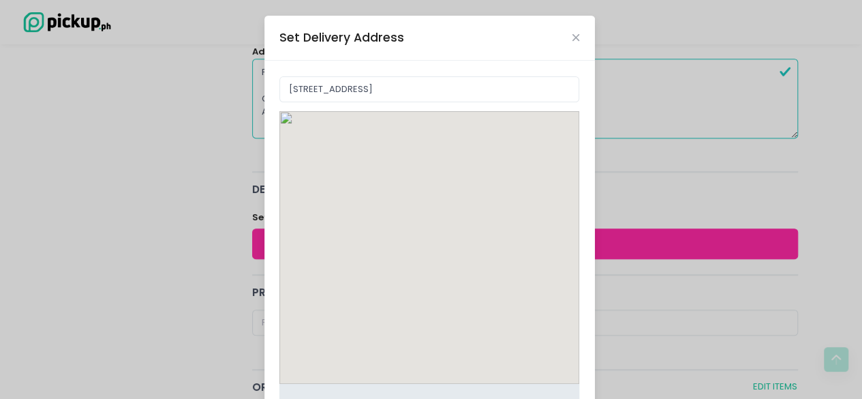
click at [422, 258] on div "[STREET_ADDRESS] Move pin to edit location [GEOGRAPHIC_DATA]-icons / Code / Inf…" at bounding box center [429, 285] width 330 height 448
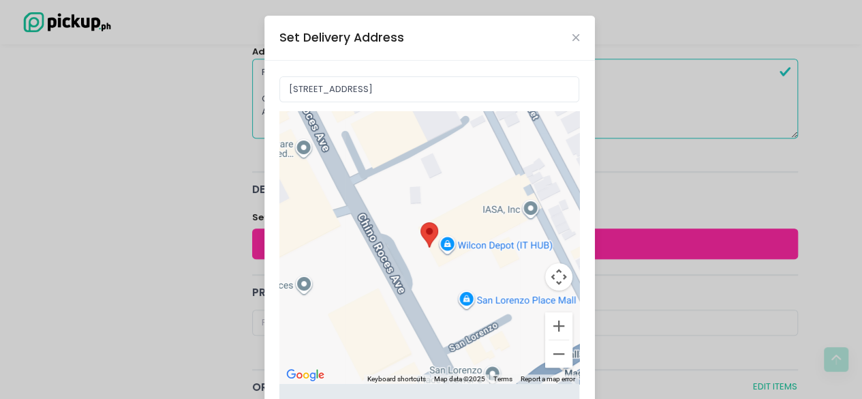
scroll to position [124, 0]
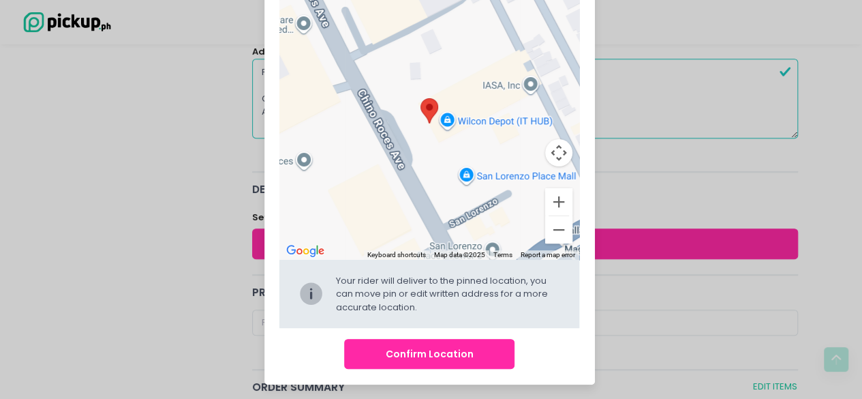
click at [422, 354] on button "Confirm Location" at bounding box center [429, 354] width 170 height 31
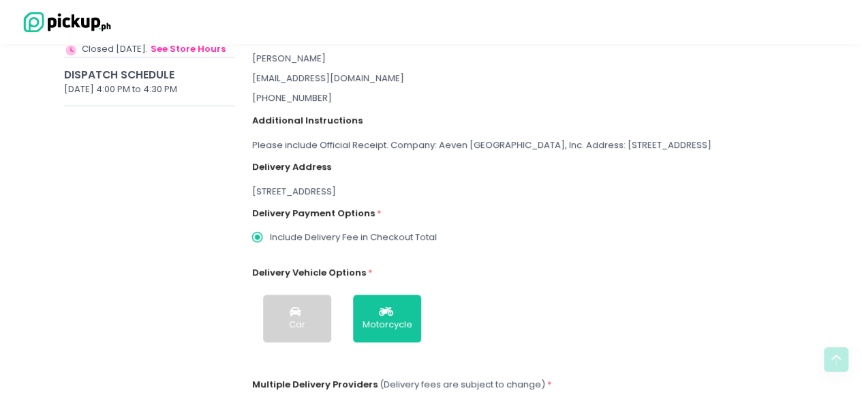
scroll to position [244, 0]
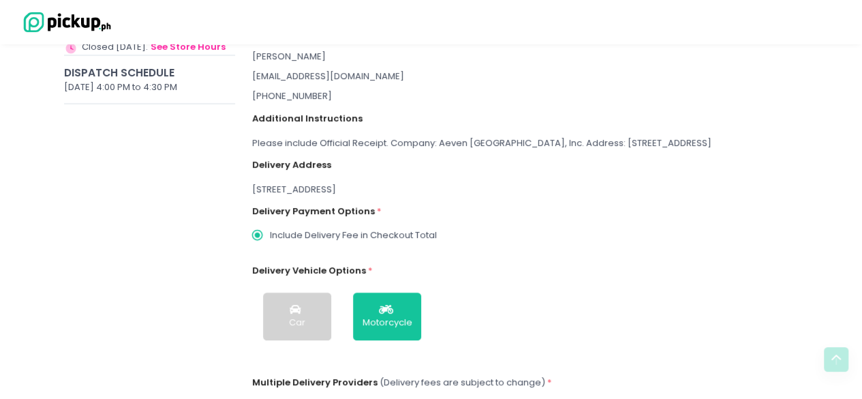
click at [374, 145] on div "Please include Official Receipt. Company: Aeven [GEOGRAPHIC_DATA], Inc. Address…" at bounding box center [525, 143] width 546 height 14
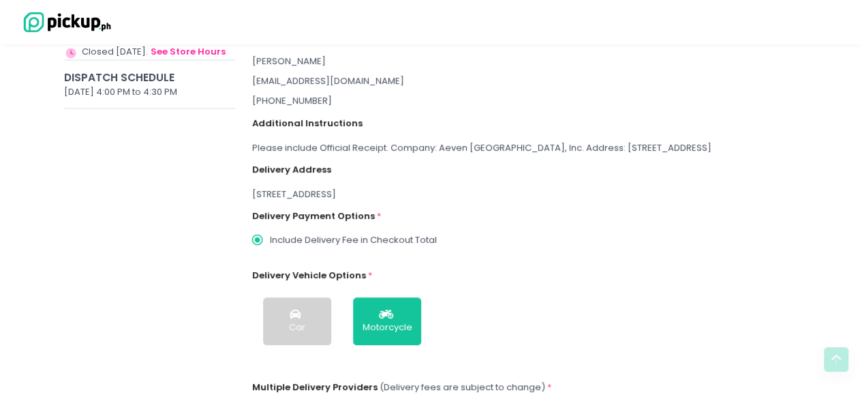
scroll to position [223, 0]
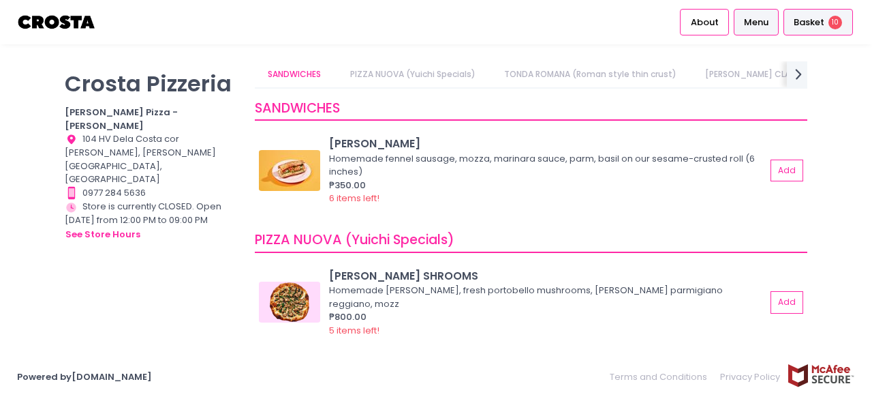
click at [813, 29] on div "Basket 10" at bounding box center [819, 22] width 70 height 27
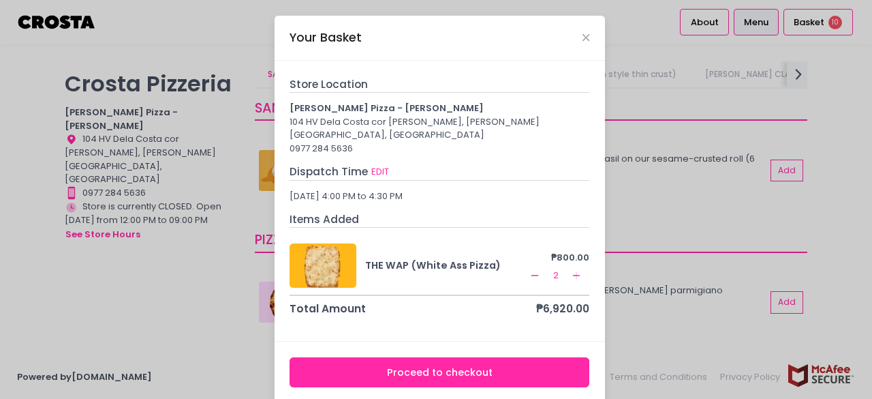
click at [412, 360] on button "Proceed to checkout" at bounding box center [440, 372] width 300 height 31
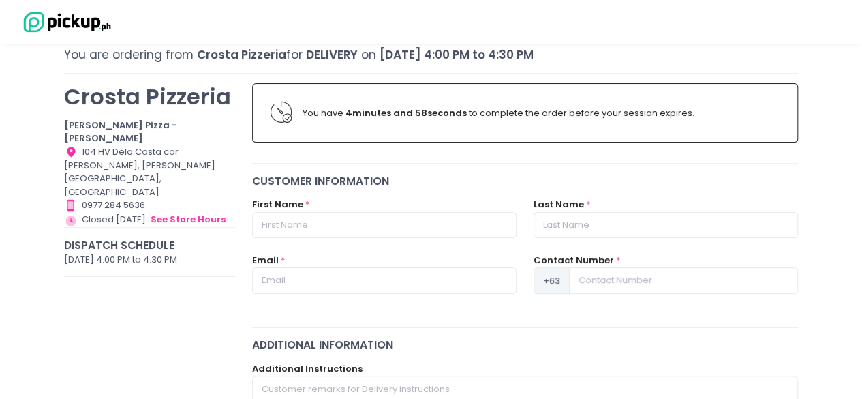
scroll to position [80, 0]
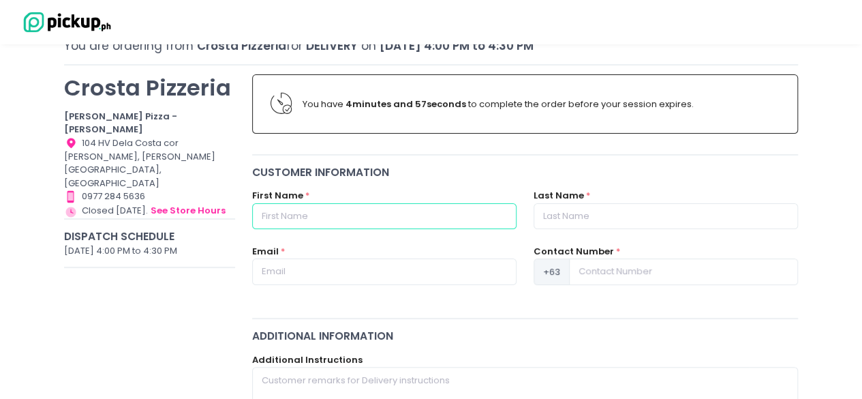
click at [461, 221] on input "text" at bounding box center [384, 216] width 264 height 26
type input "M"
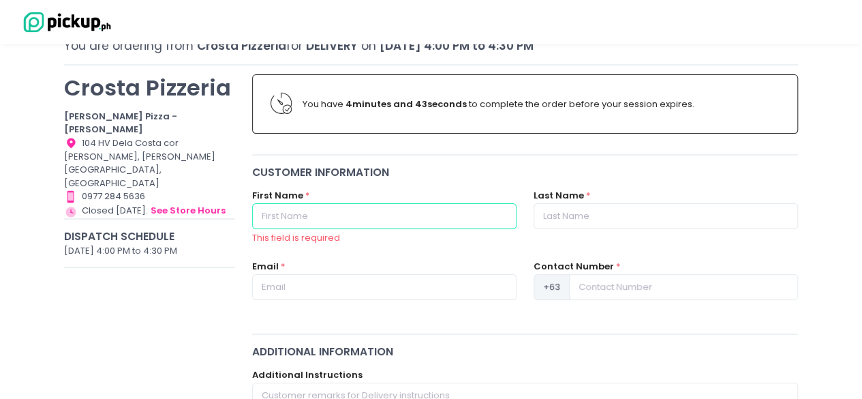
paste input "[PERSON_NAME]"
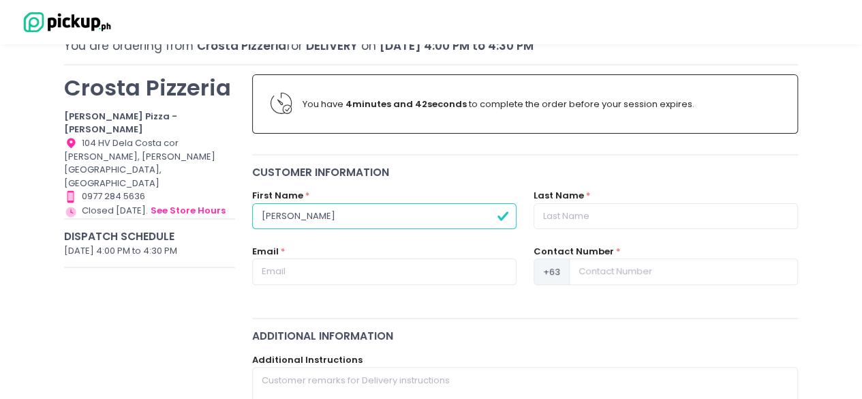
type input "[PERSON_NAME]"
click at [628, 210] on input "D" at bounding box center [666, 216] width 264 height 26
type input "[PERSON_NAME]"
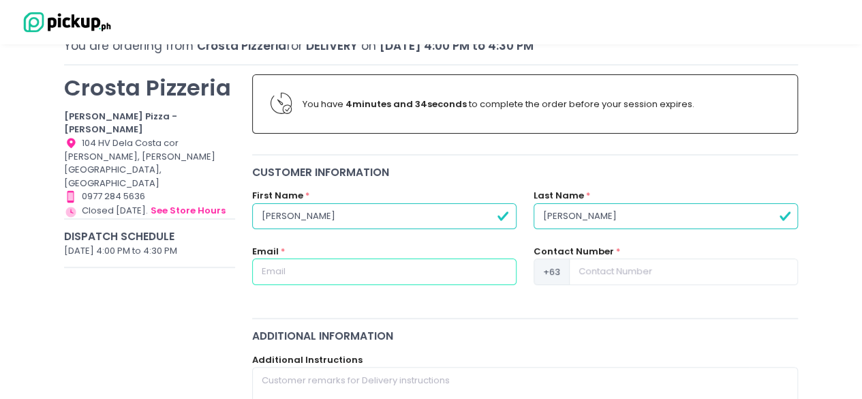
paste input "[EMAIL_ADDRESS][DOMAIN_NAME]"
click at [371, 268] on input "[EMAIL_ADDRESS][DOMAIN_NAME]" at bounding box center [384, 271] width 264 height 26
type input "[EMAIL_ADDRESS][DOMAIN_NAME]"
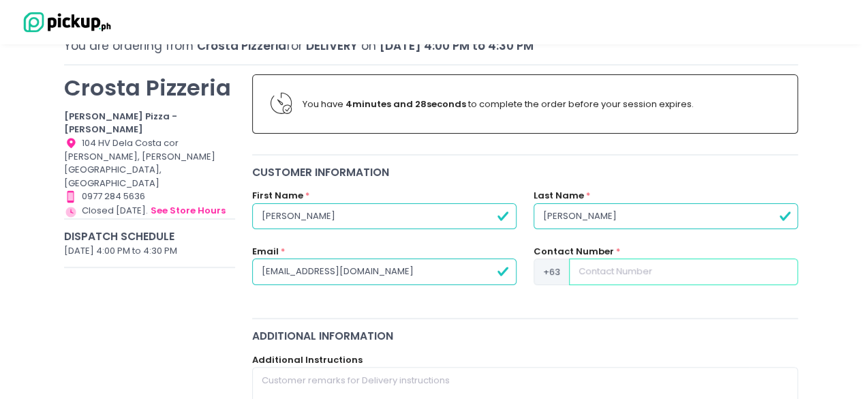
paste input "[PHONE_NUMBER]"
click at [593, 275] on input "[PHONE_NUMBER]" at bounding box center [683, 271] width 229 height 26
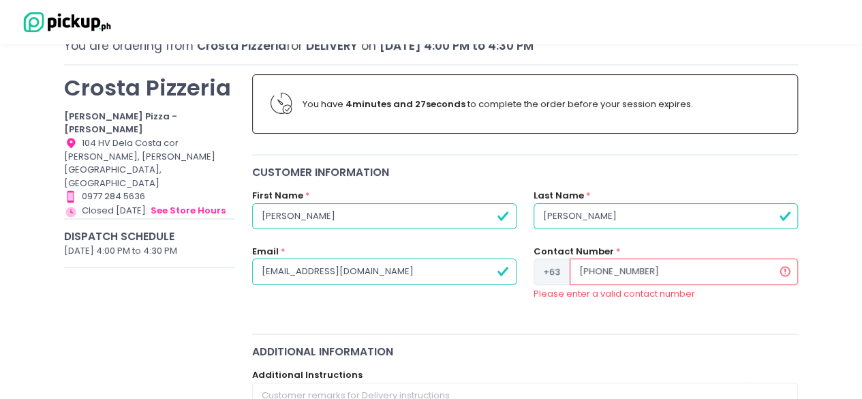
click at [596, 268] on input "[PHONE_NUMBER]" at bounding box center [684, 271] width 228 height 26
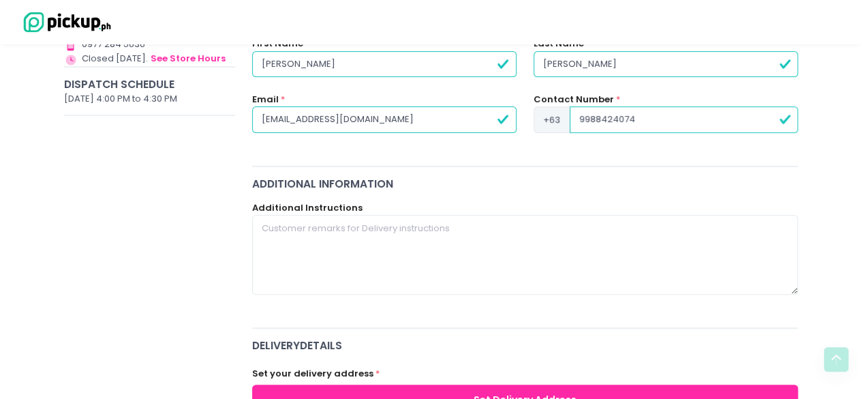
scroll to position [233, 0]
type input "9988424074"
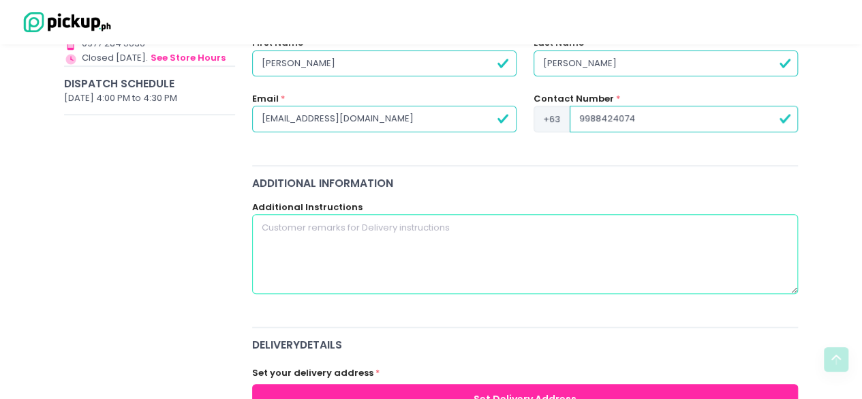
click at [516, 221] on textarea at bounding box center [525, 253] width 546 height 79
paste textarea "Please include Official Receipt. Company: Aeven [GEOGRAPHIC_DATA], Inc. Address…"
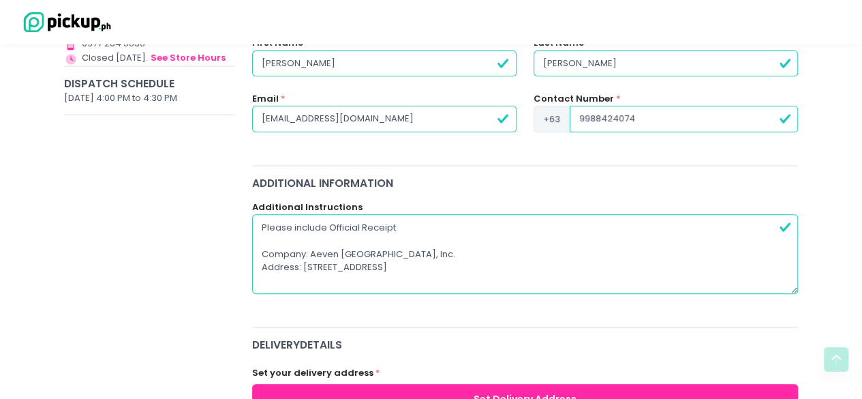
click at [277, 226] on textarea "Please include Official Receipt. Company: Aeven [GEOGRAPHIC_DATA], Inc. Address…" at bounding box center [525, 253] width 546 height 79
click at [549, 263] on textarea "Pls include OR Company: Aeven [GEOGRAPHIC_DATA], Inc. Address: [STREET_ADDRESS]" at bounding box center [525, 253] width 546 height 79
click at [412, 279] on textarea "Pls include OR Company: Aeven [GEOGRAPHIC_DATA], Inc. Address: [STREET_ADDRESS]" at bounding box center [525, 253] width 546 height 79
paste textarea "-200-509-000"
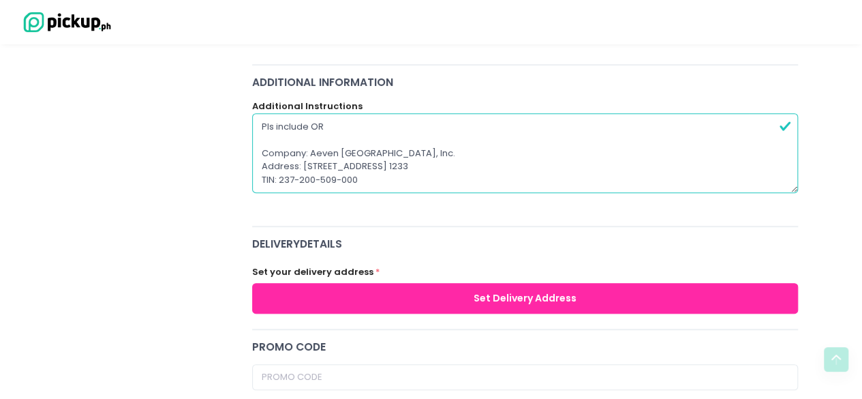
scroll to position [335, 0]
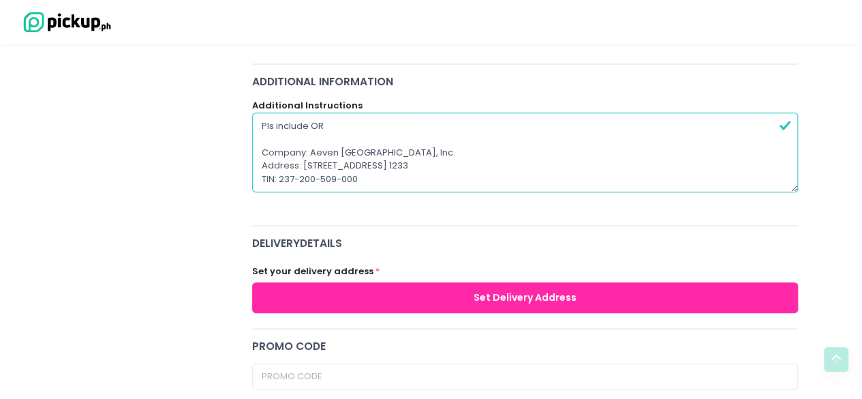
drag, startPoint x: 593, startPoint y: 167, endPoint x: 300, endPoint y: 166, distance: 293.0
click at [300, 166] on textarea "Pls include OR Company: Aeven [GEOGRAPHIC_DATA], Inc. Address: [STREET_ADDRESS]…" at bounding box center [525, 151] width 546 height 79
type textarea "Pls include OR Company: Aeven [GEOGRAPHIC_DATA], Inc. Address: [STREET_ADDRESS]…"
click at [452, 303] on button "Set Delivery Address" at bounding box center [525, 297] width 546 height 31
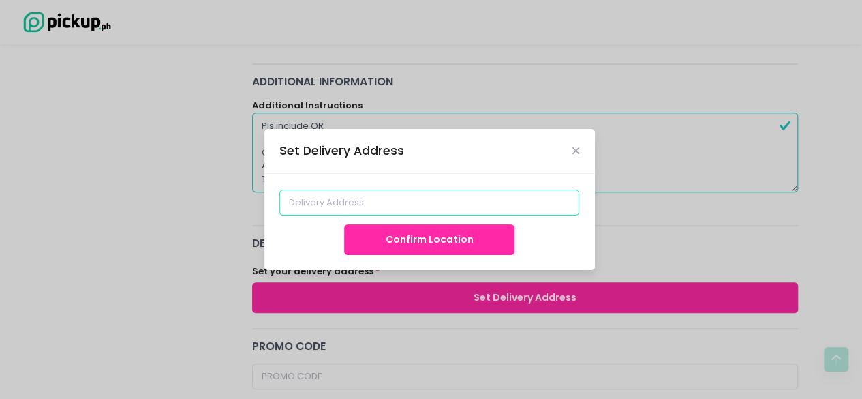
paste input "[STREET_ADDRESS]"
click at [392, 195] on input "[STREET_ADDRESS]" at bounding box center [429, 202] width 300 height 26
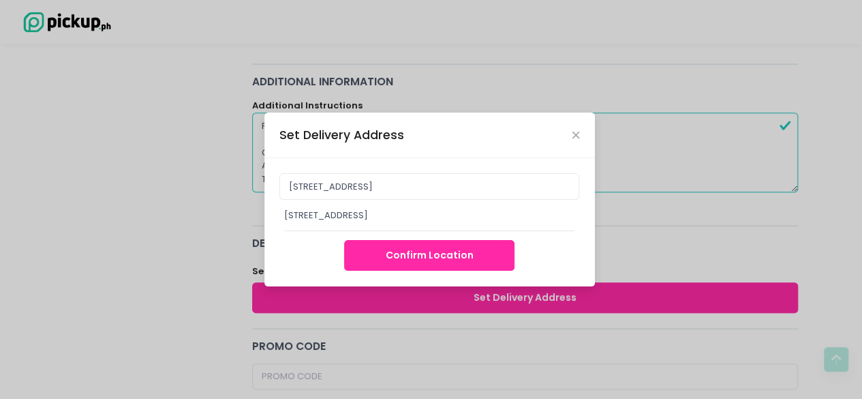
type input "[STREET_ADDRESS]"
click at [418, 258] on div "[STREET_ADDRESS] [STREET_ADDRESS] Confirm Location" at bounding box center [429, 222] width 330 height 128
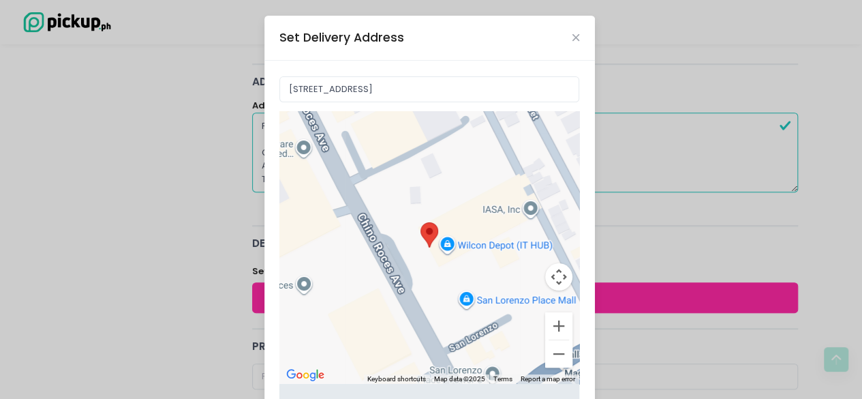
scroll to position [124, 0]
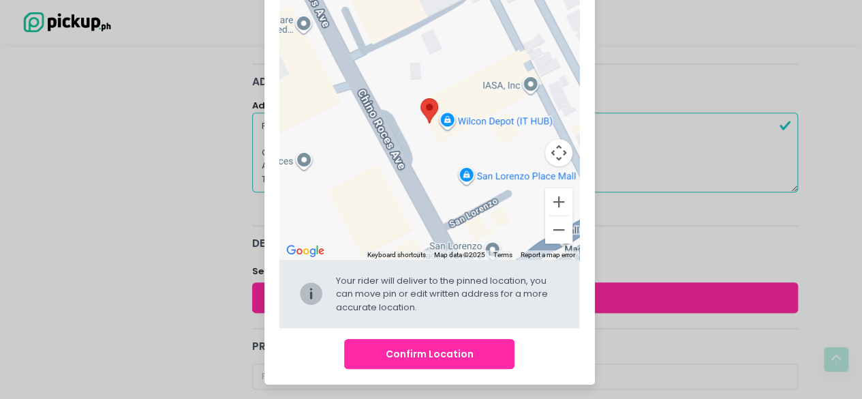
click at [428, 356] on button "Confirm Location" at bounding box center [429, 354] width 170 height 31
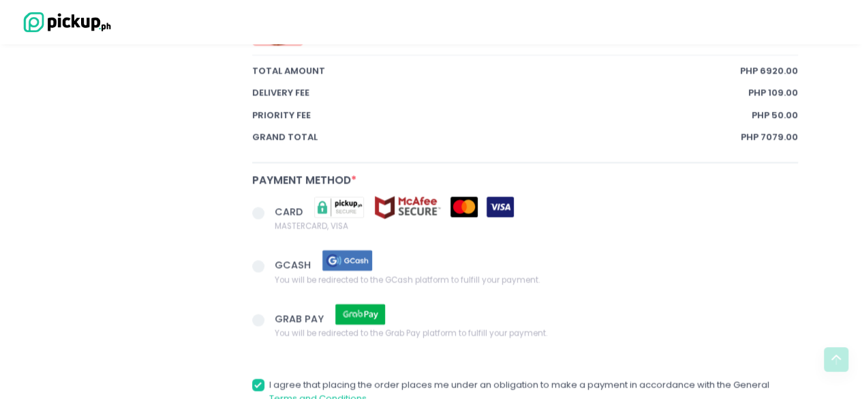
scroll to position [1116, 0]
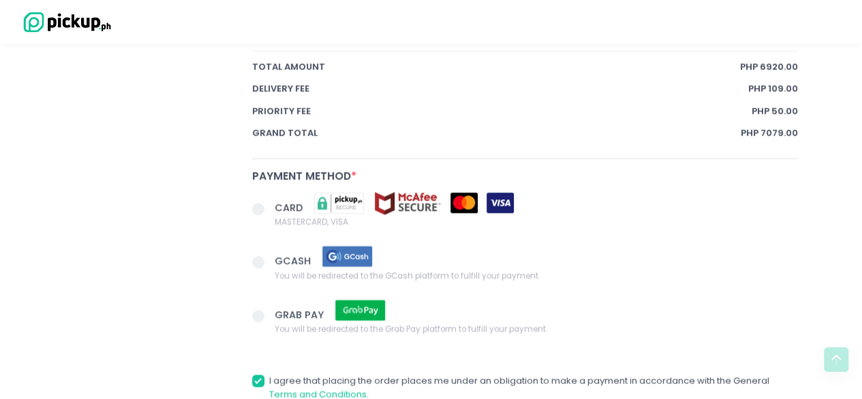
click at [256, 209] on span at bounding box center [258, 208] width 12 height 12
click at [269, 209] on input "CARD MASTERCARD, VISA" at bounding box center [273, 206] width 9 height 9
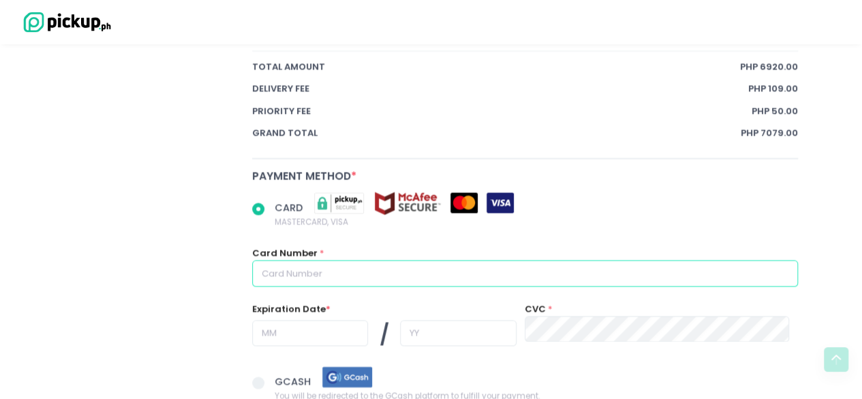
click at [396, 275] on input "text" at bounding box center [525, 273] width 546 height 26
radio input "true"
type input "4"
radio input "true"
type input "48"
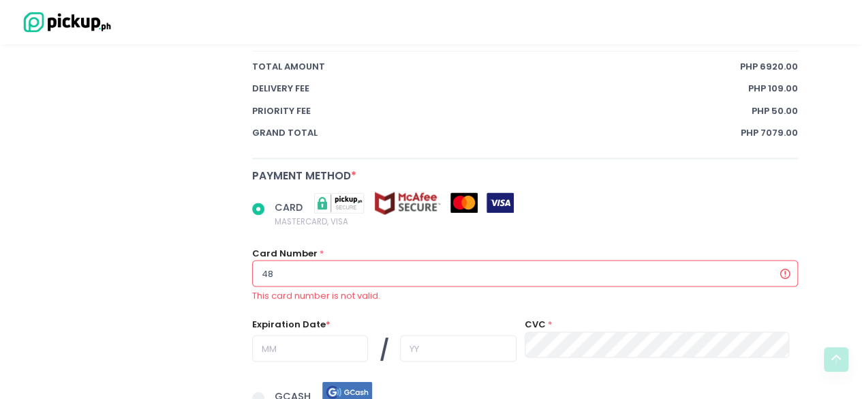
radio input "true"
type input "489"
radio input "true"
type input "4895"
radio input "true"
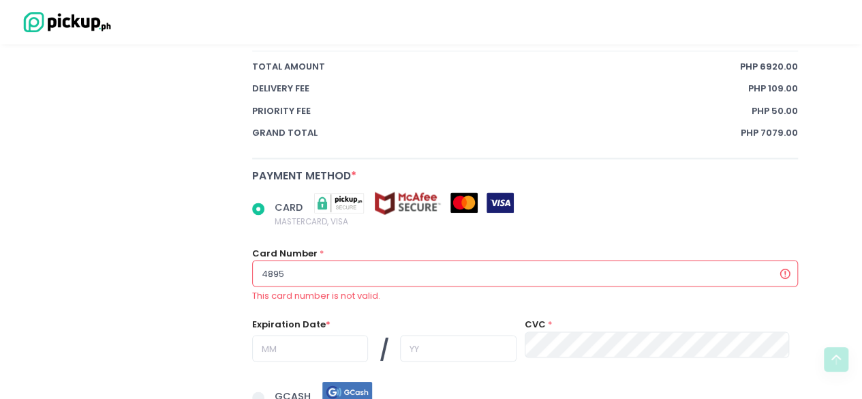
type input "48950"
radio input "true"
type input "489504"
radio input "true"
type input "4895041"
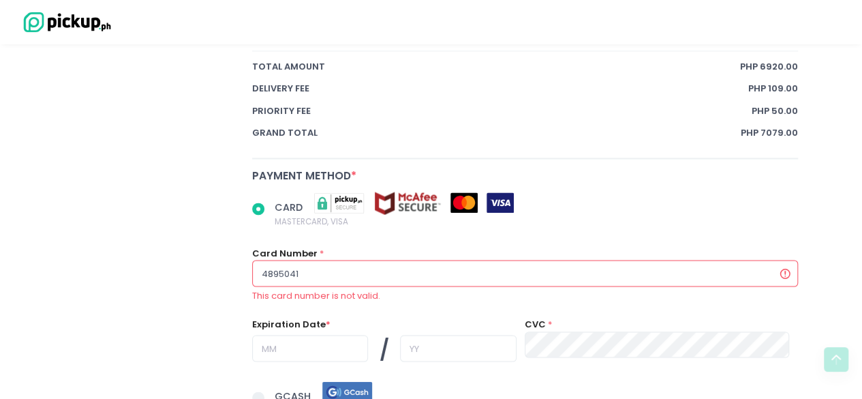
radio input "true"
type input "48950411"
radio input "true"
type input "489504110"
radio input "true"
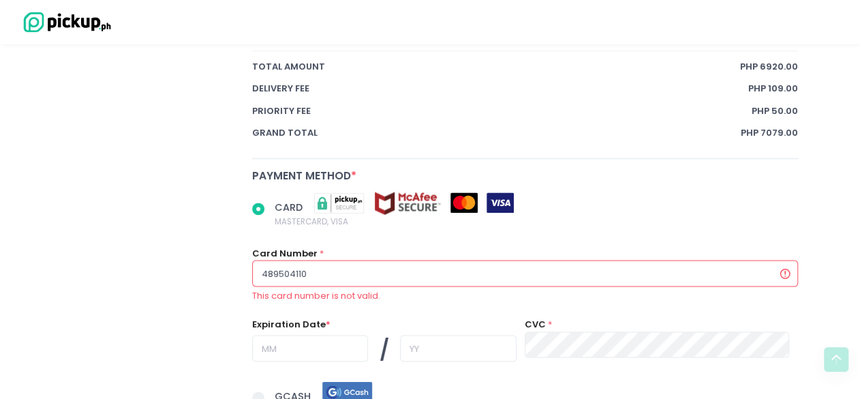
type input "4895041101"
radio input "true"
type input "48950411012"
radio input "true"
type input "489504110121"
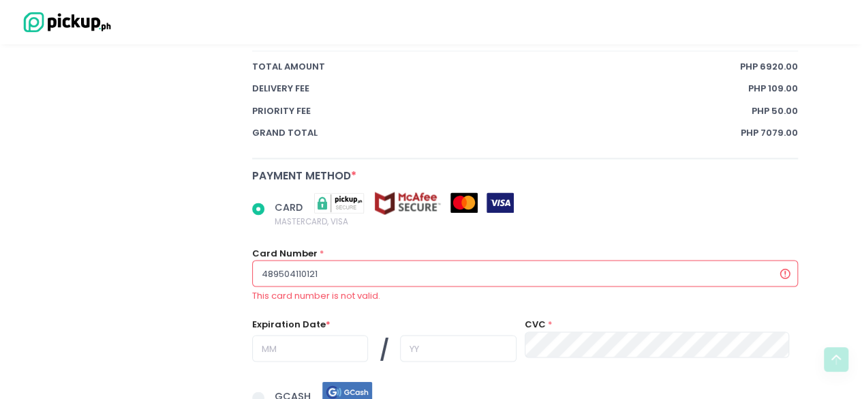
radio input "true"
type input "4895041101215"
radio input "true"
type input "48950411012153"
radio input "true"
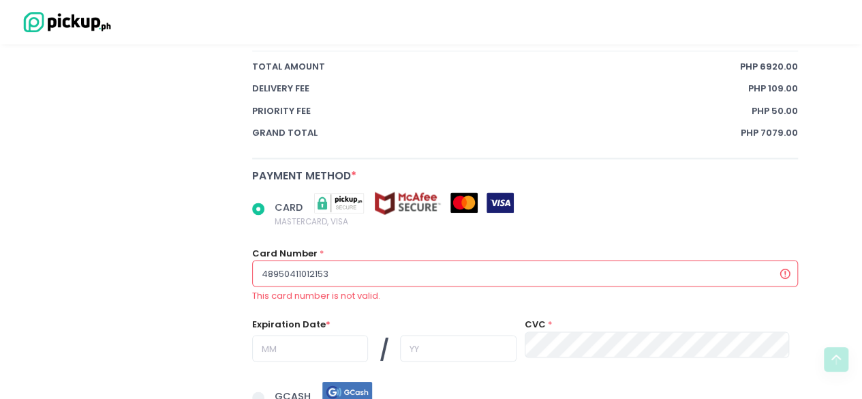
type input "489504110121538"
radio input "true"
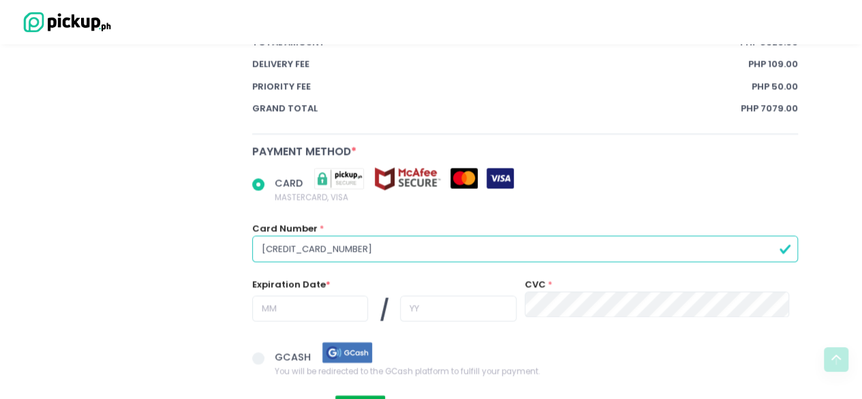
scroll to position [1145, 0]
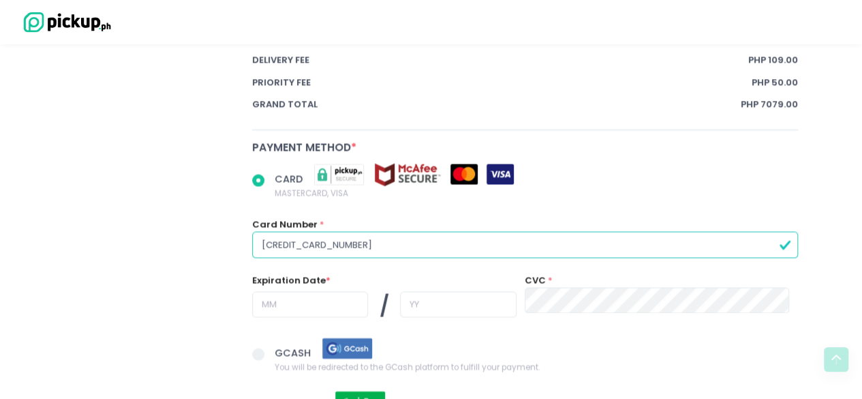
type input "[CREDIT_CARD_NUMBER]"
click at [285, 302] on input "text" at bounding box center [310, 304] width 117 height 26
radio input "true"
type input "0"
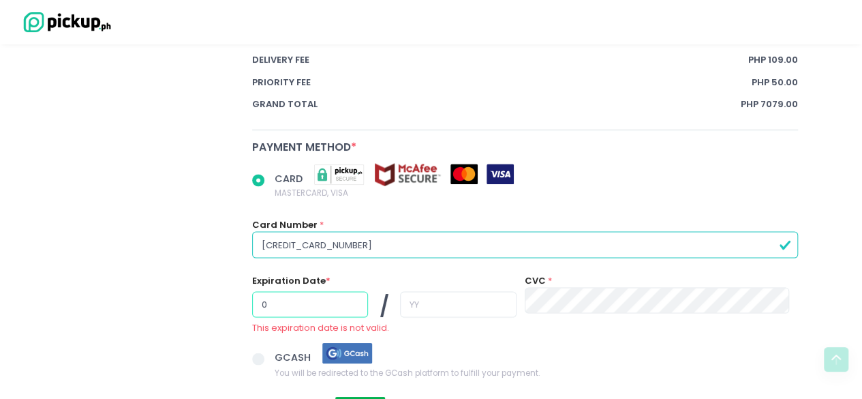
radio input "true"
type input "04"
radio input "true"
type input "2"
radio input "true"
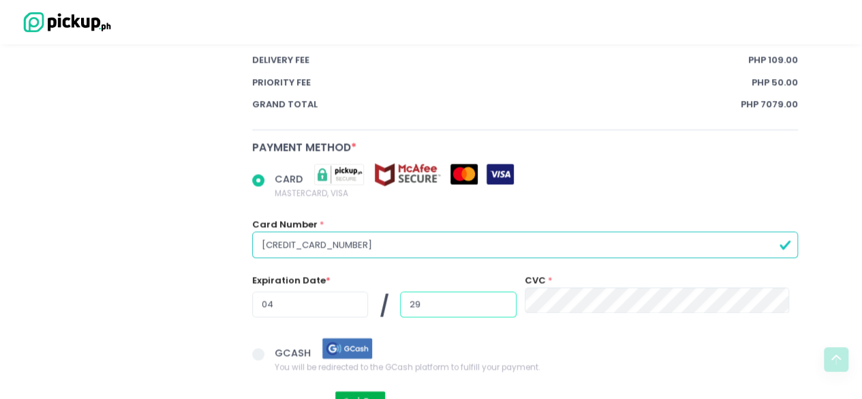
type input "29"
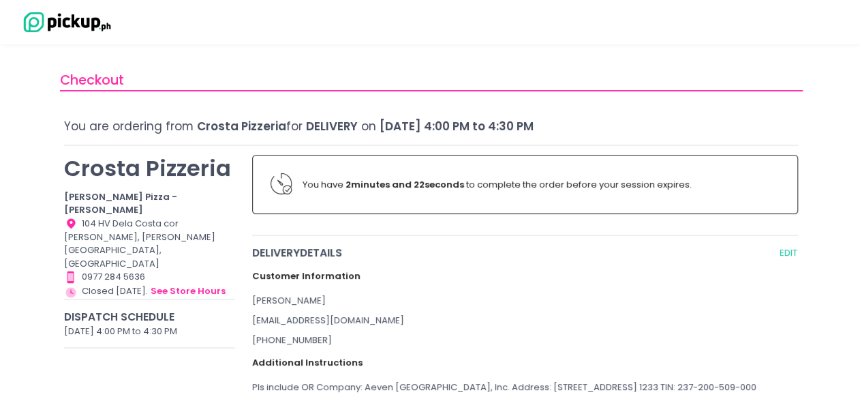
scroll to position [1, 0]
click at [743, 322] on div "[EMAIL_ADDRESS][DOMAIN_NAME]" at bounding box center [525, 320] width 546 height 14
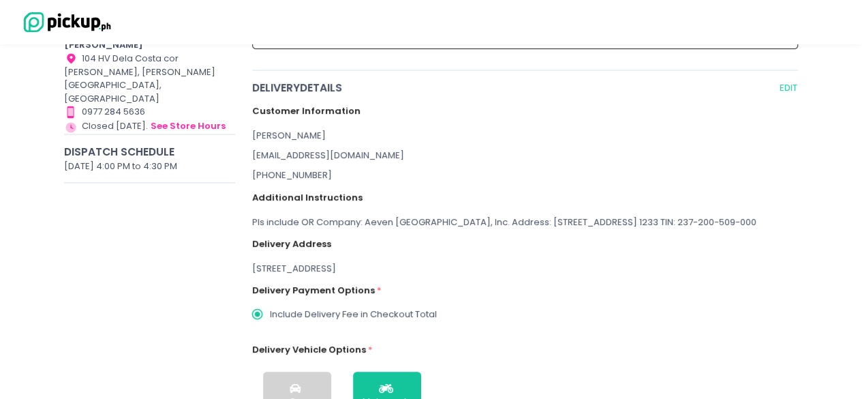
scroll to position [166, 0]
click at [774, 290] on div "Delivery Payment Options * Include Delivery Fee in Checkout Total" at bounding box center [525, 296] width 546 height 44
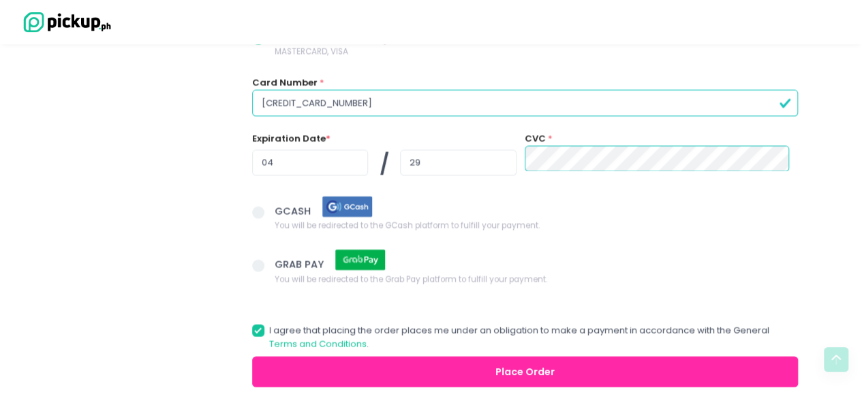
scroll to position [1353, 0]
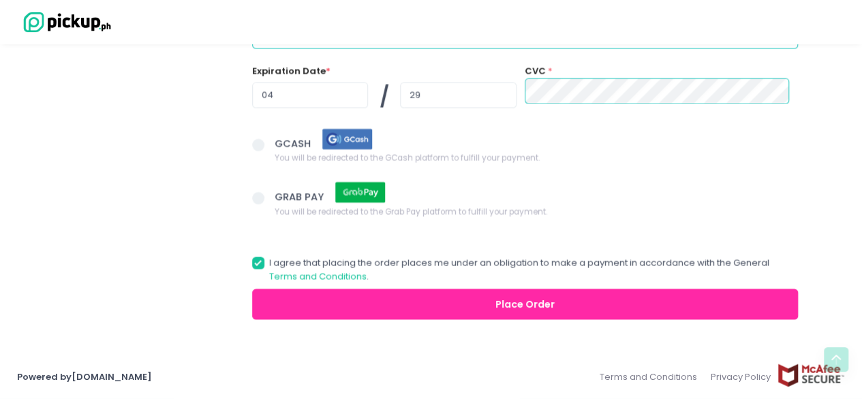
click at [508, 307] on button "Place Order" at bounding box center [525, 304] width 546 height 31
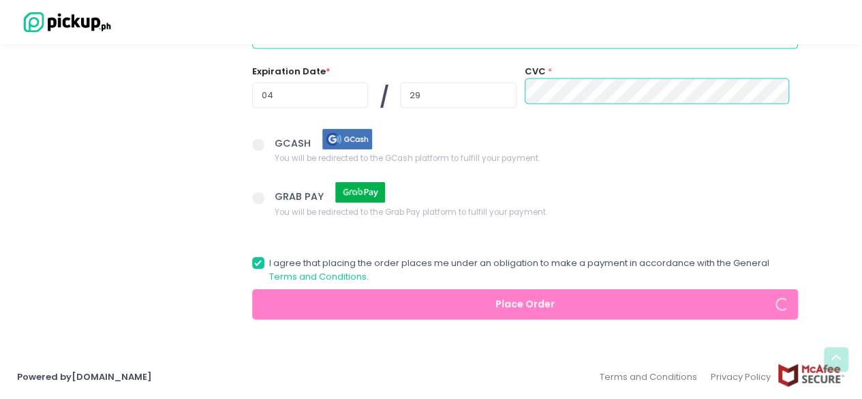
radio input "true"
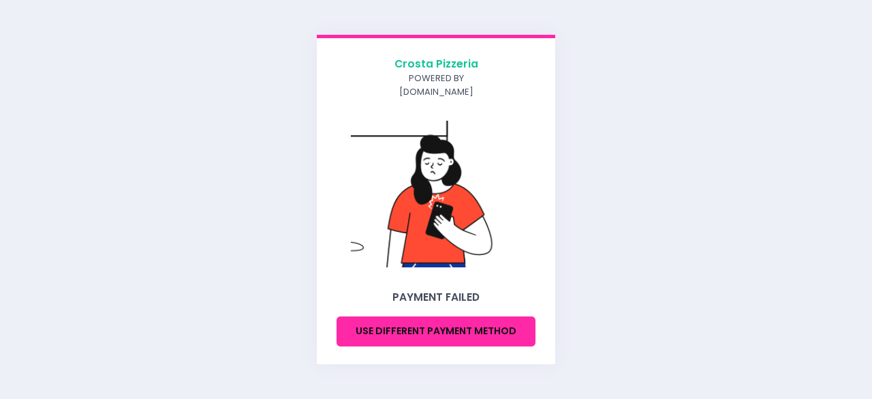
click at [410, 316] on button "Use different payment method" at bounding box center [436, 331] width 199 height 31
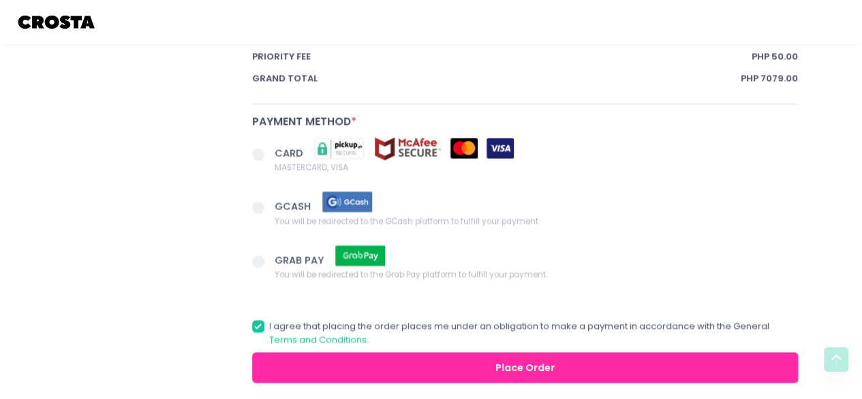
scroll to position [1171, 0]
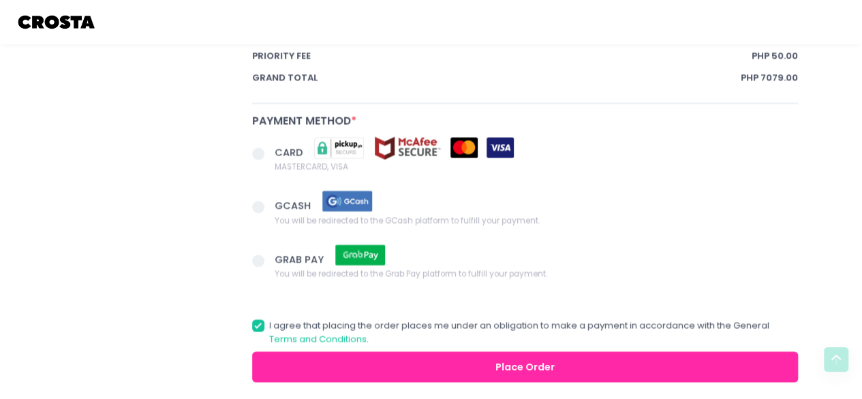
click at [253, 153] on span at bounding box center [258, 153] width 12 height 12
click at [269, 153] on input "CARD MASTERCARD, VISA" at bounding box center [273, 151] width 9 height 9
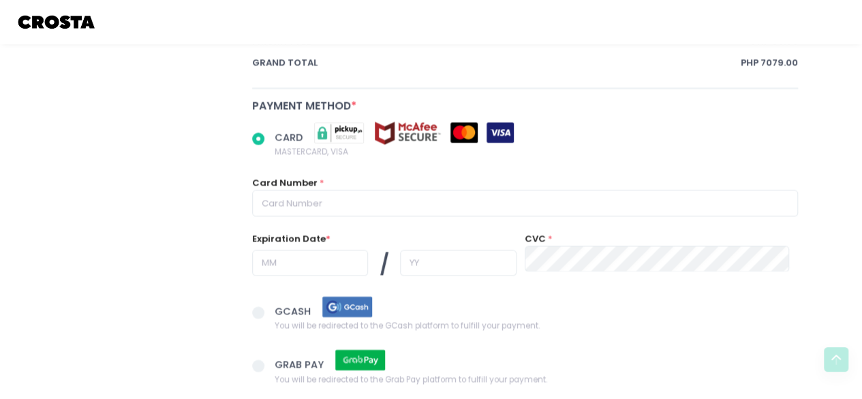
scroll to position [1187, 0]
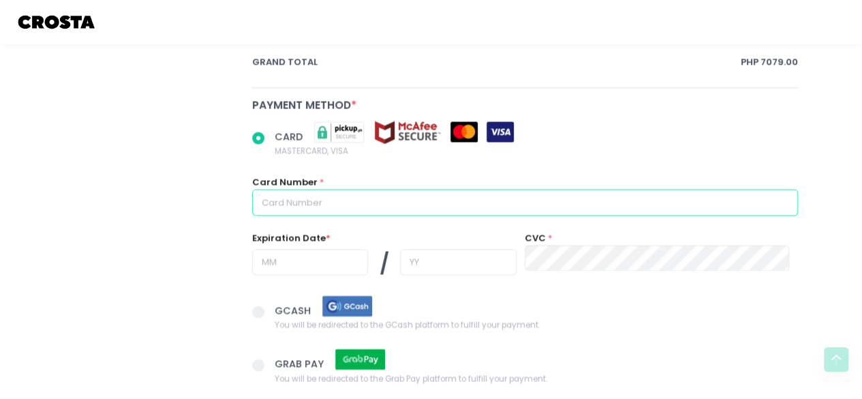
click at [397, 204] on input "text" at bounding box center [525, 202] width 546 height 26
radio input "true"
type input "4"
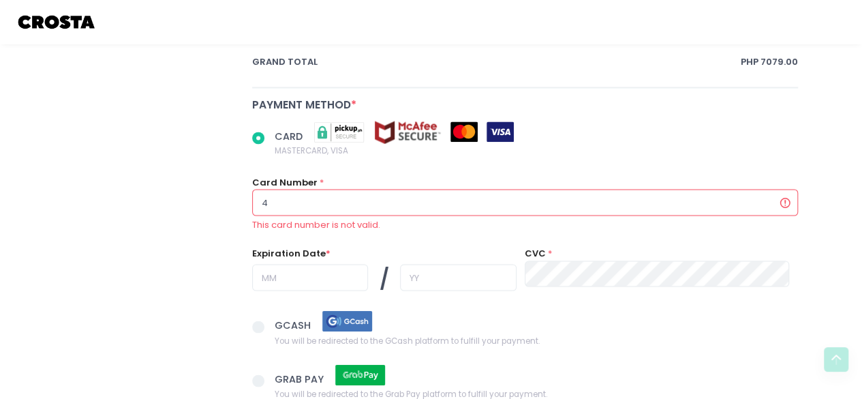
radio input "true"
type input "48"
radio input "true"
type input "489"
radio input "true"
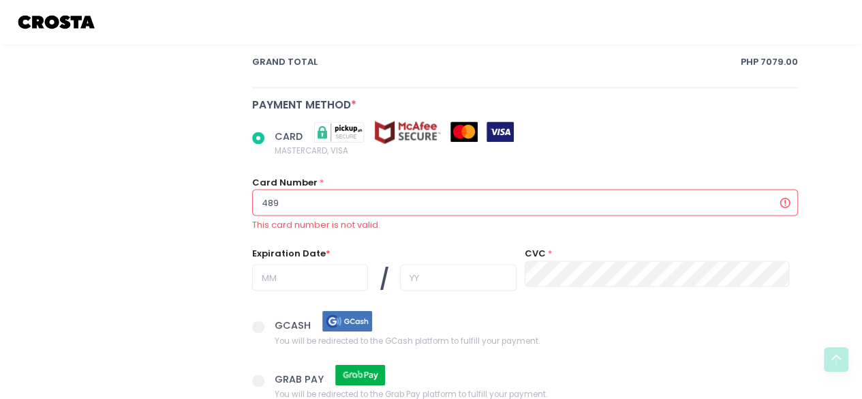
type input "4895"
radio input "true"
type input "48950"
radio input "true"
type input "489504"
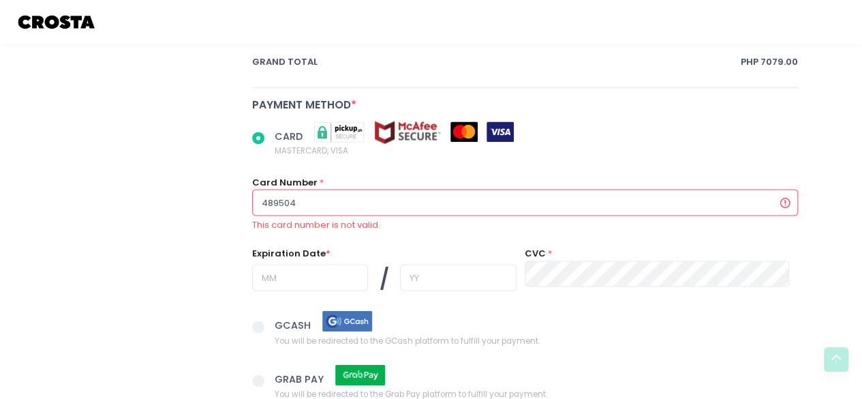
radio input "true"
type input "4895041"
radio input "true"
type input "48950411"
radio input "true"
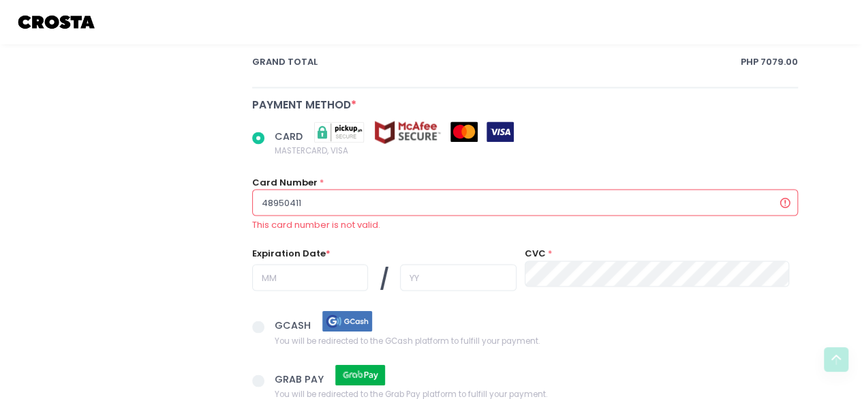
type input "489504110"
radio input "true"
type input "4895041101"
radio input "true"
type input "48950411012"
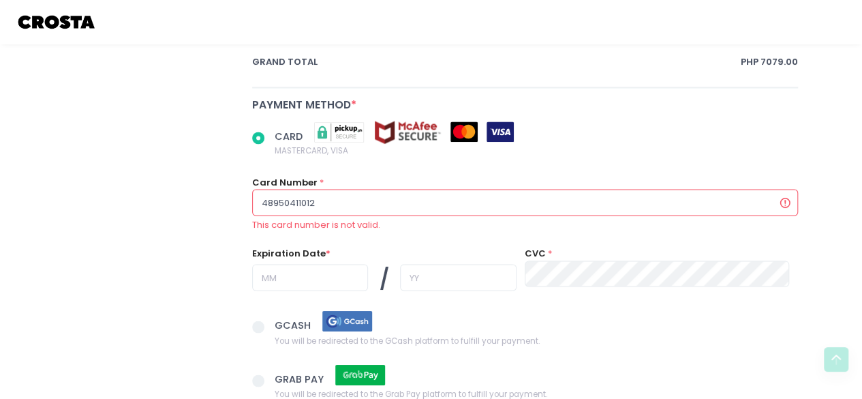
radio input "true"
type input "489504110121"
radio input "true"
type input "4895041101215"
radio input "true"
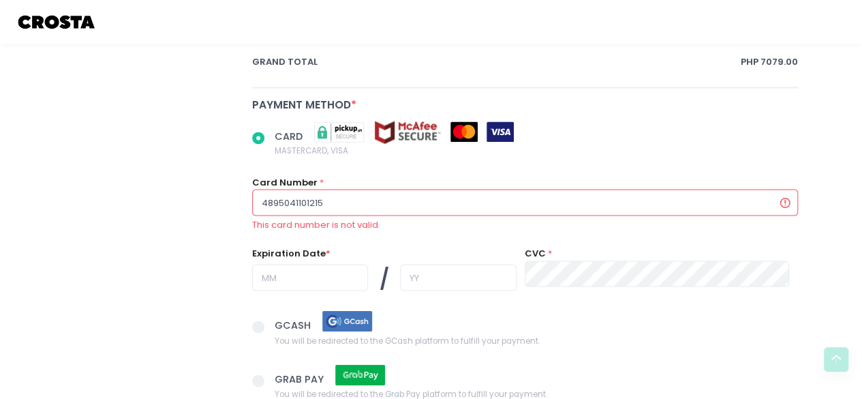
type input "48950411012153"
radio input "true"
type input "489504110121538"
radio input "true"
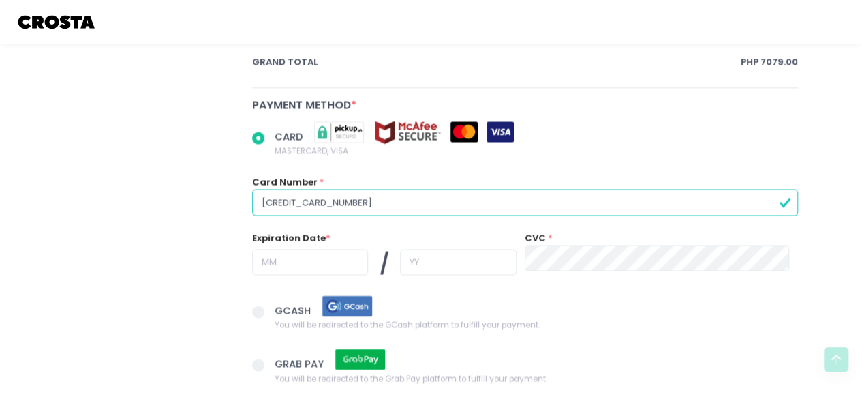
type input "[CREDIT_CARD_NUMBER]"
click at [328, 266] on input "text" at bounding box center [310, 262] width 117 height 26
radio input "true"
type input "0"
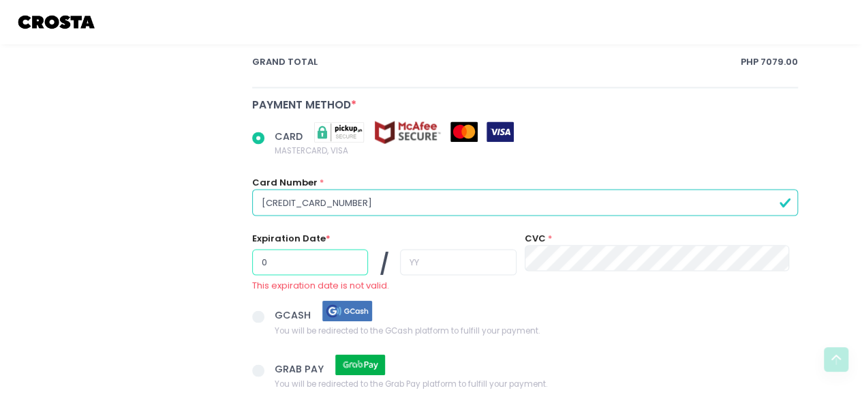
radio input "true"
type input "04"
radio input "true"
type input "2"
radio input "true"
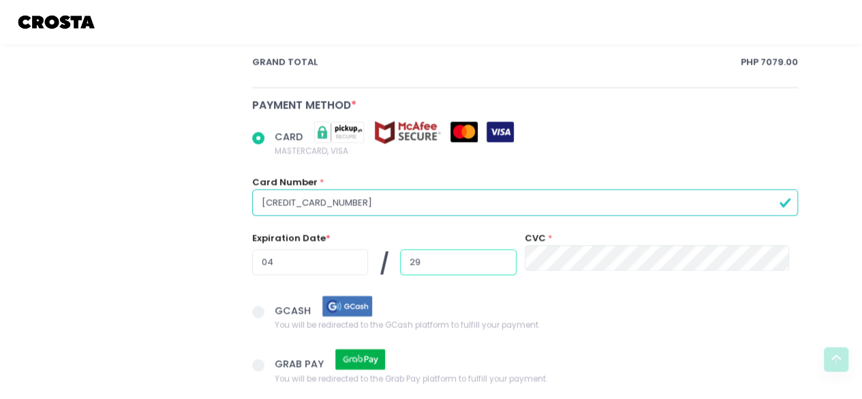
type input "29"
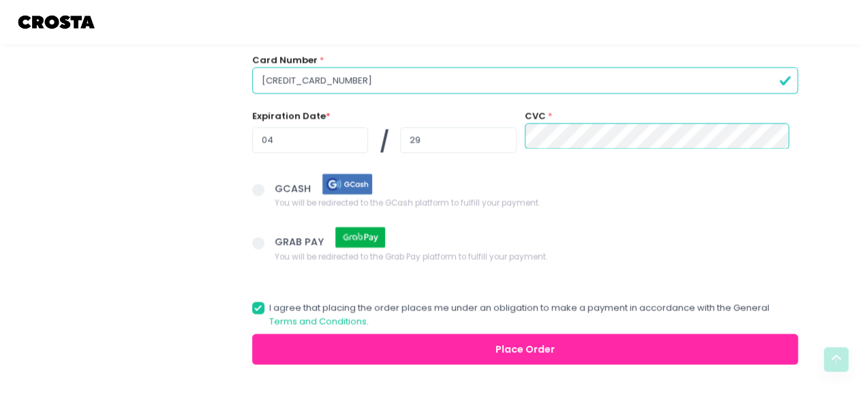
scroll to position [1353, 0]
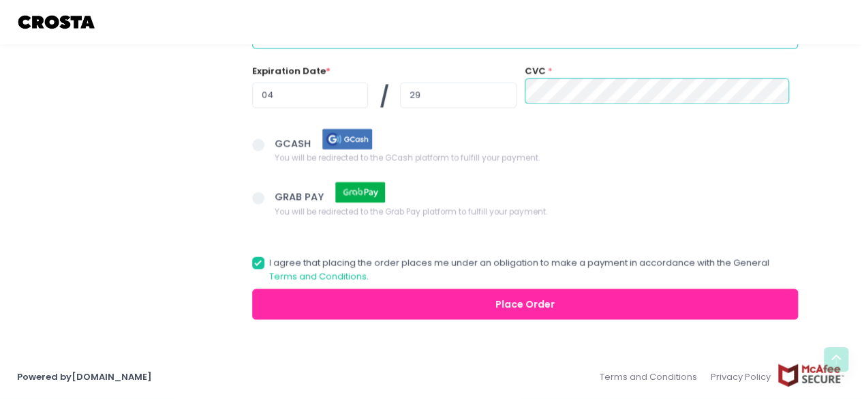
click at [506, 302] on button "Place Order" at bounding box center [525, 304] width 546 height 31
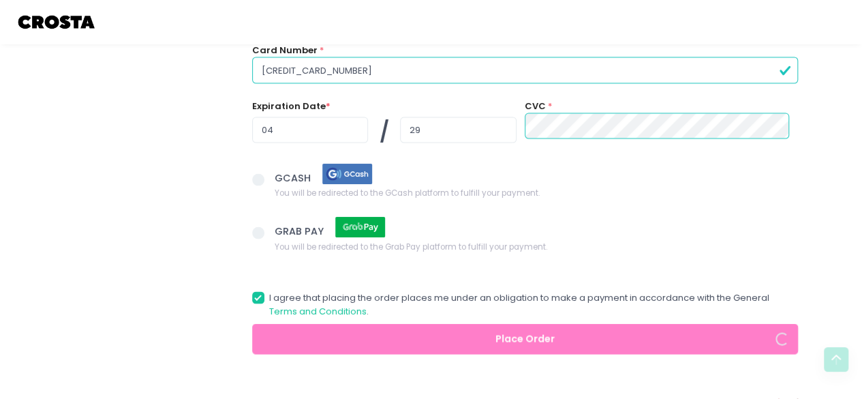
scroll to position [1319, 0]
radio input "true"
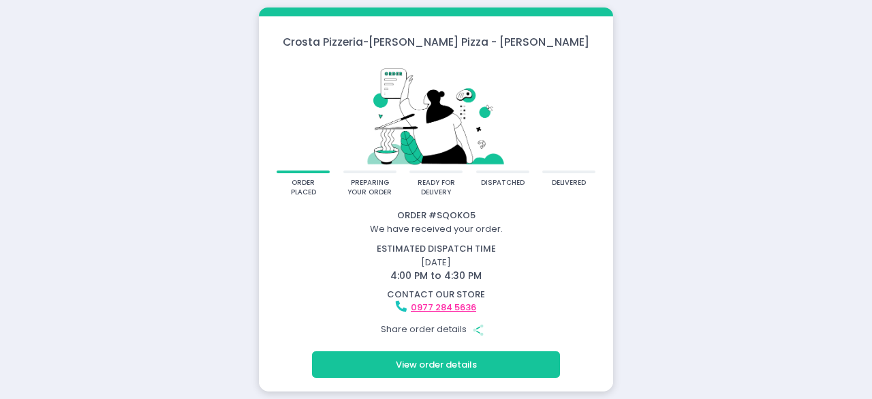
click at [692, 154] on div "Crosta Pizzeria - Crosta Pizza - Salcedo order placed preparing your order read…" at bounding box center [436, 199] width 872 height 399
drag, startPoint x: 479, startPoint y: 332, endPoint x: 447, endPoint y: 422, distance: 96.1
click at [450, 363] on button "View order details" at bounding box center [436, 364] width 248 height 26
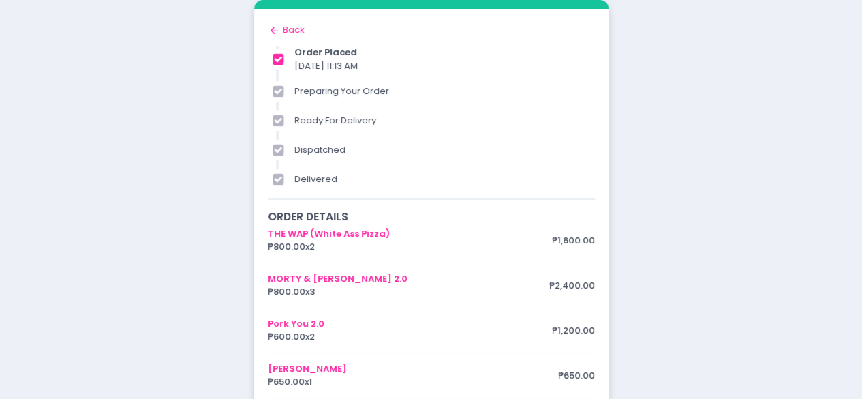
click at [431, 398] on div "THE WAP (White Ass Pizza) ₱800.00 x 2 ₱1,600.00 MORTY & ELLA 2.0 ₱800.00 x 3 ₱2…" at bounding box center [431, 402] width 327 height 350
